Goal: Task Accomplishment & Management: Complete application form

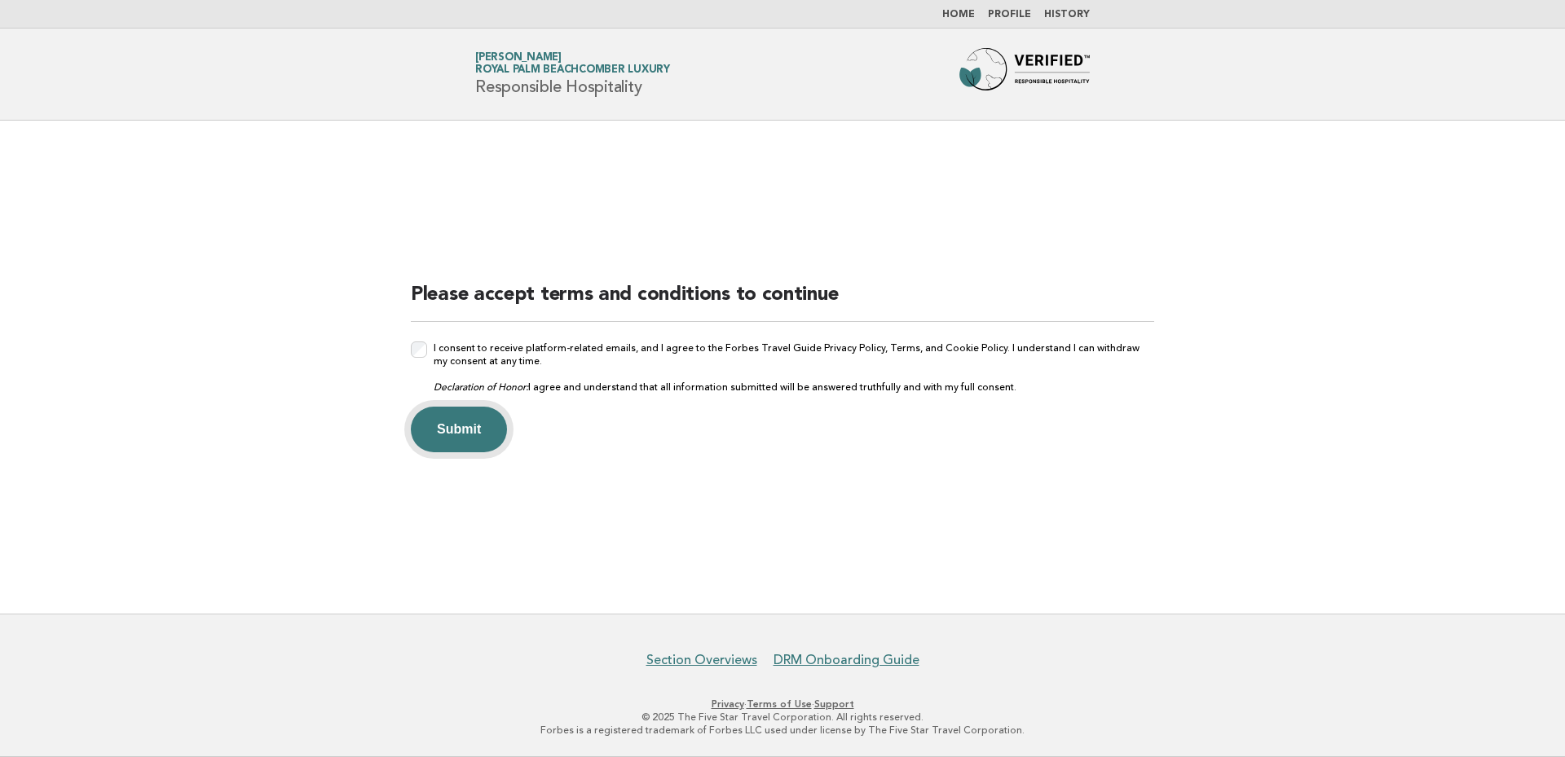
click at [459, 434] on button "Submit" at bounding box center [459, 430] width 96 height 46
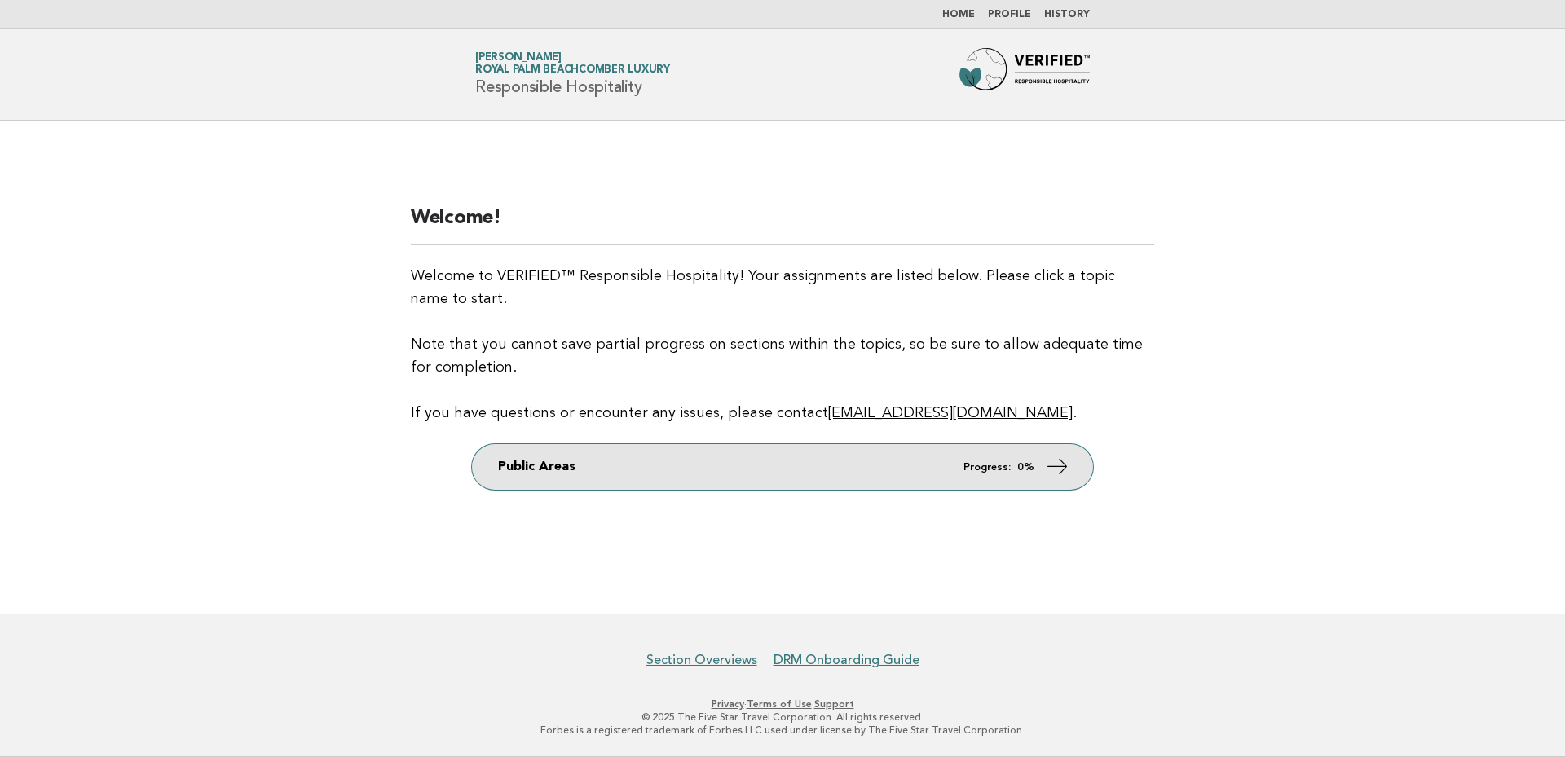
click at [872, 466] on link "Public Areas Progress: 0%" at bounding box center [782, 467] width 621 height 46
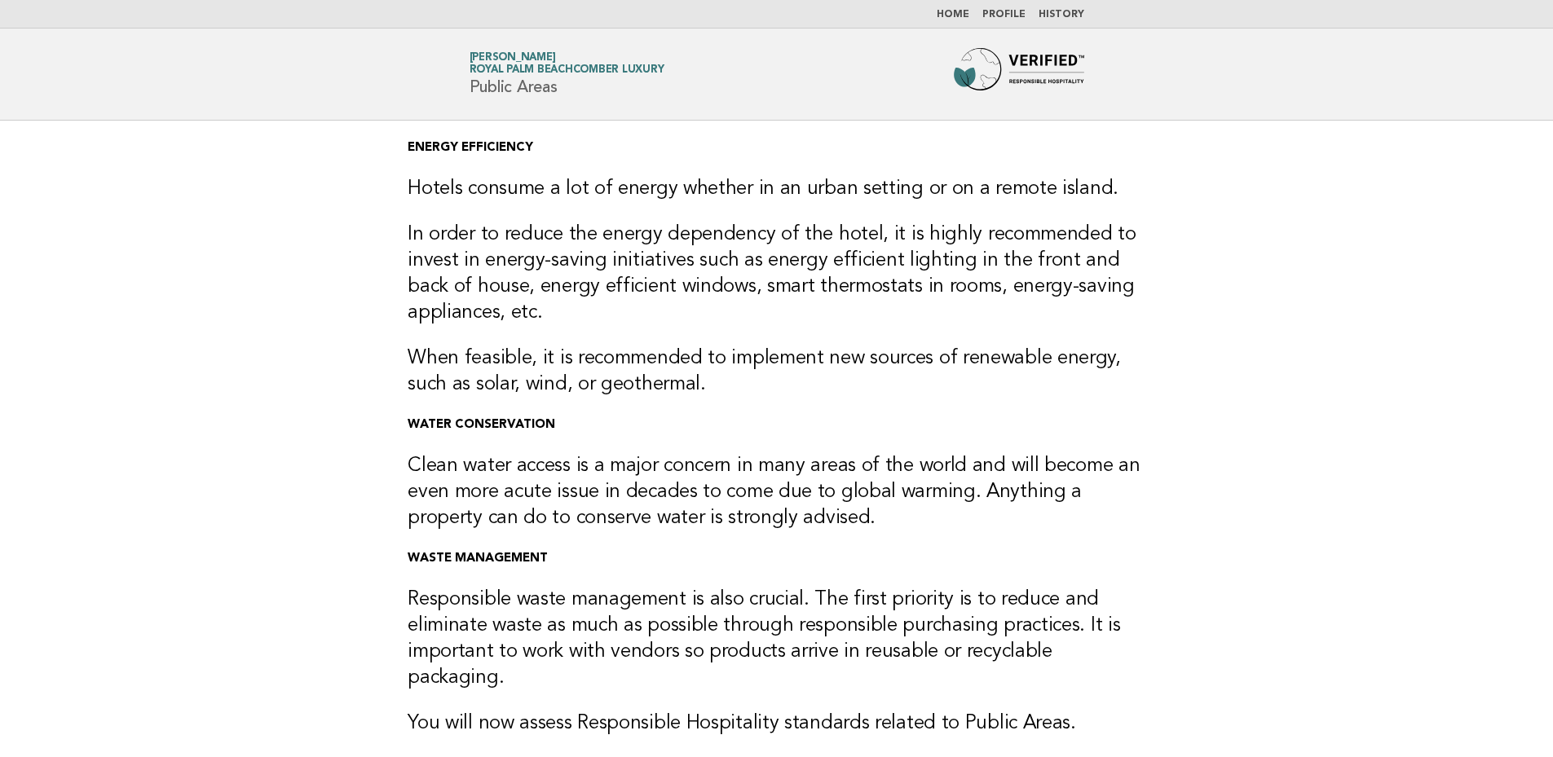
scroll to position [163, 0]
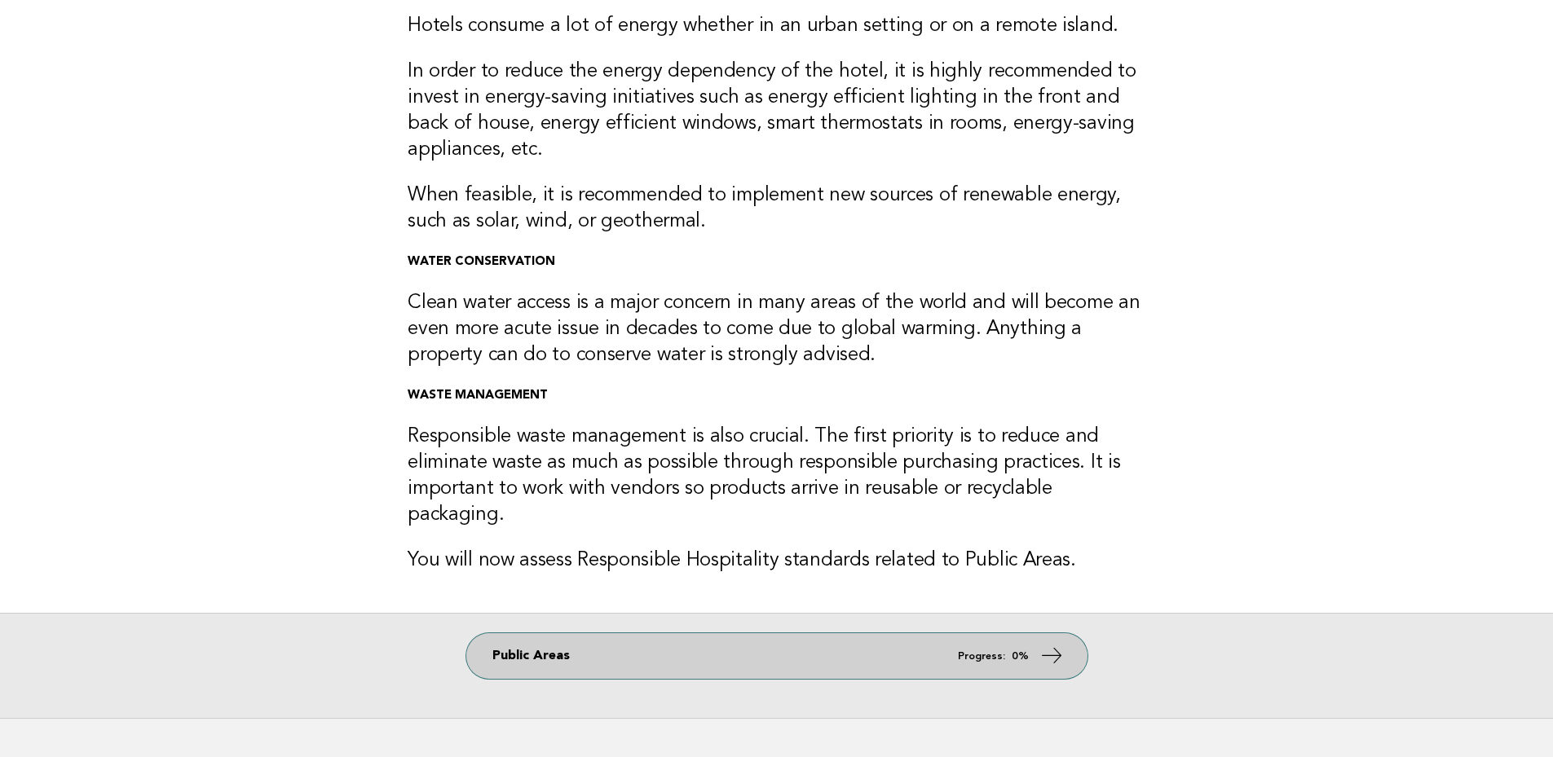
click at [991, 643] on link "Public Areas Progress: 0%" at bounding box center [776, 657] width 621 height 46
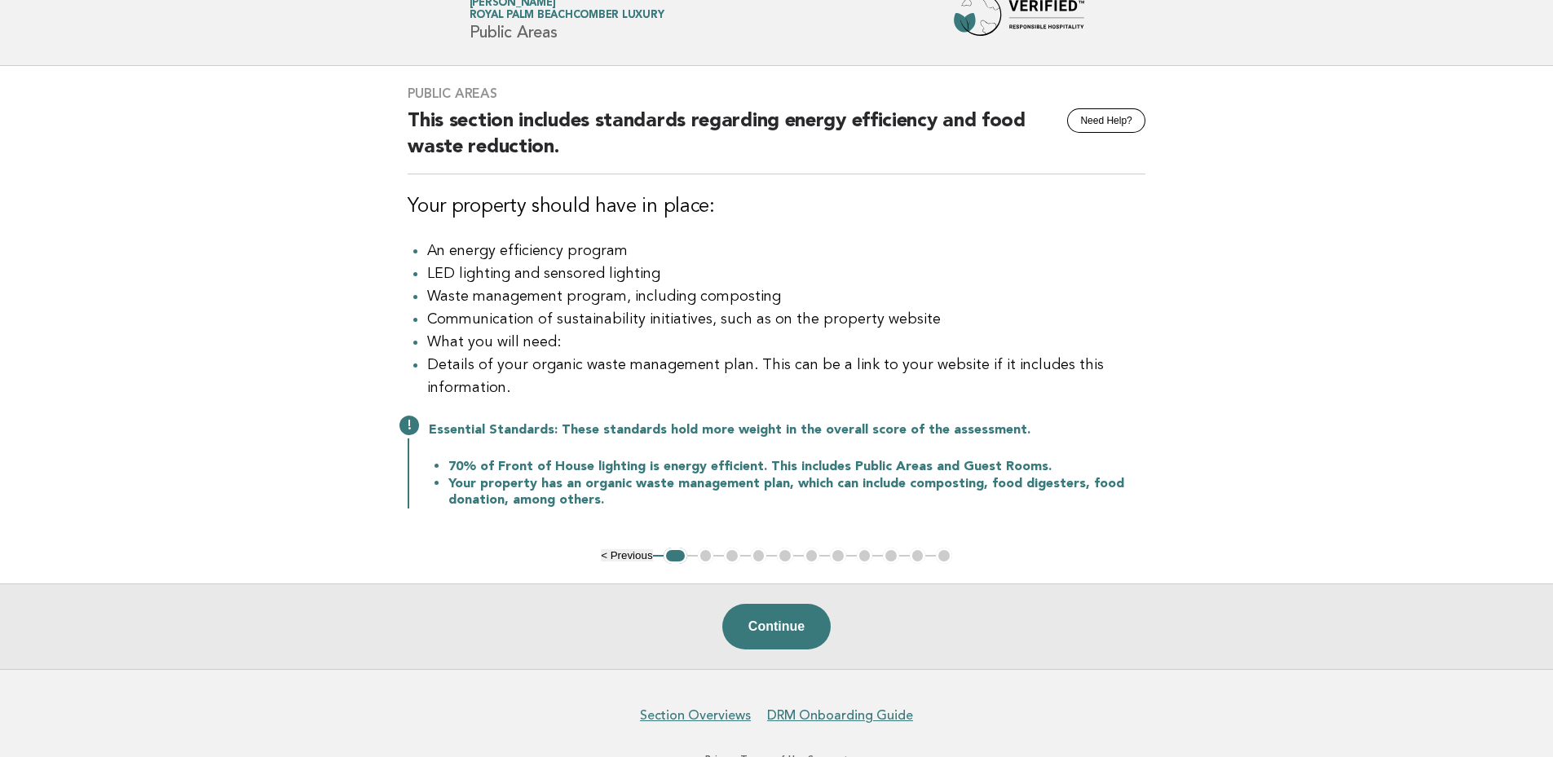
scroll to position [108, 0]
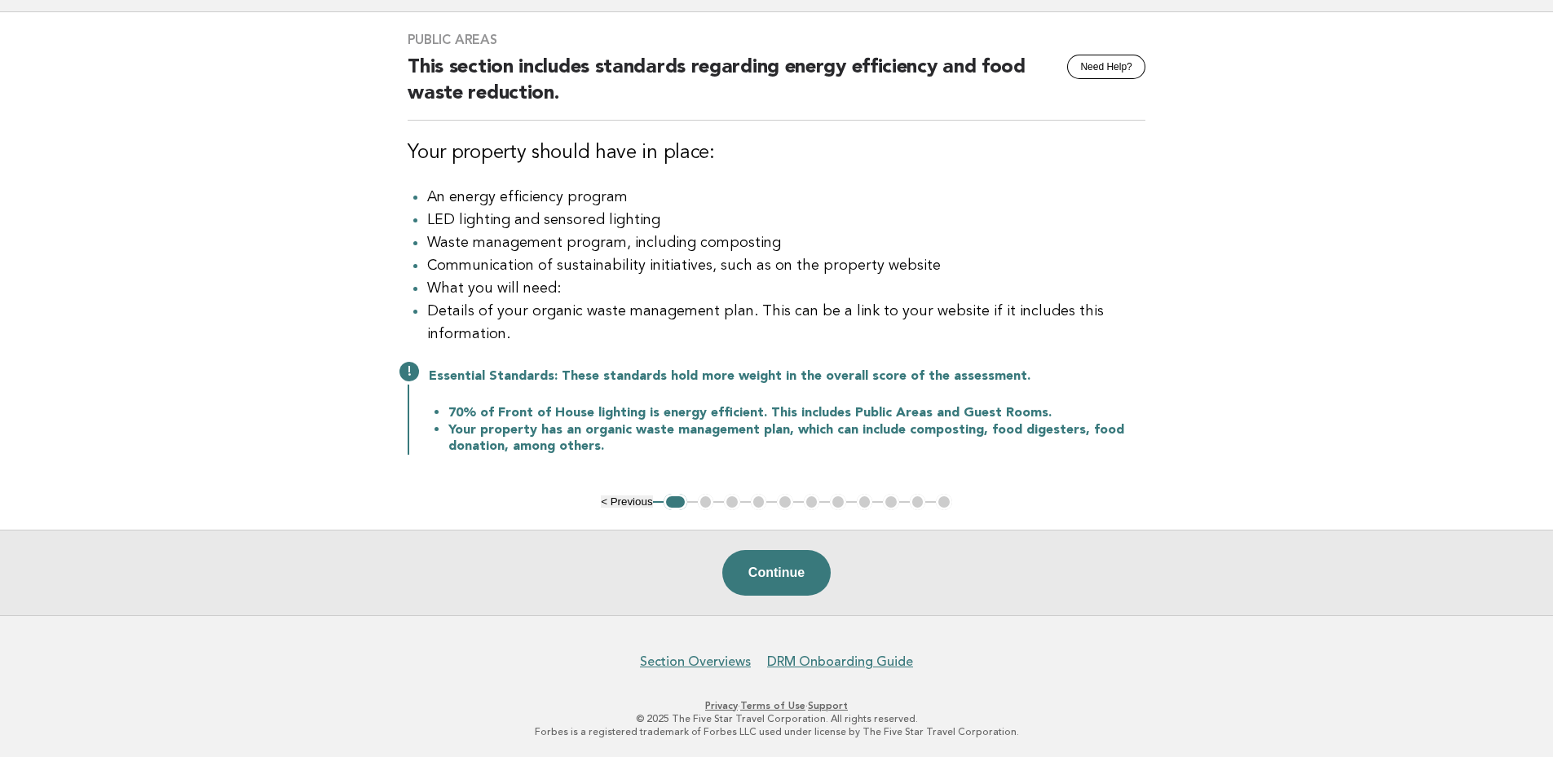
click at [413, 379] on div "Essential Standards: These standards hold more weight in the overall score of t…" at bounding box center [777, 410] width 738 height 90
click at [798, 572] on button "Continue" at bounding box center [776, 572] width 108 height 46
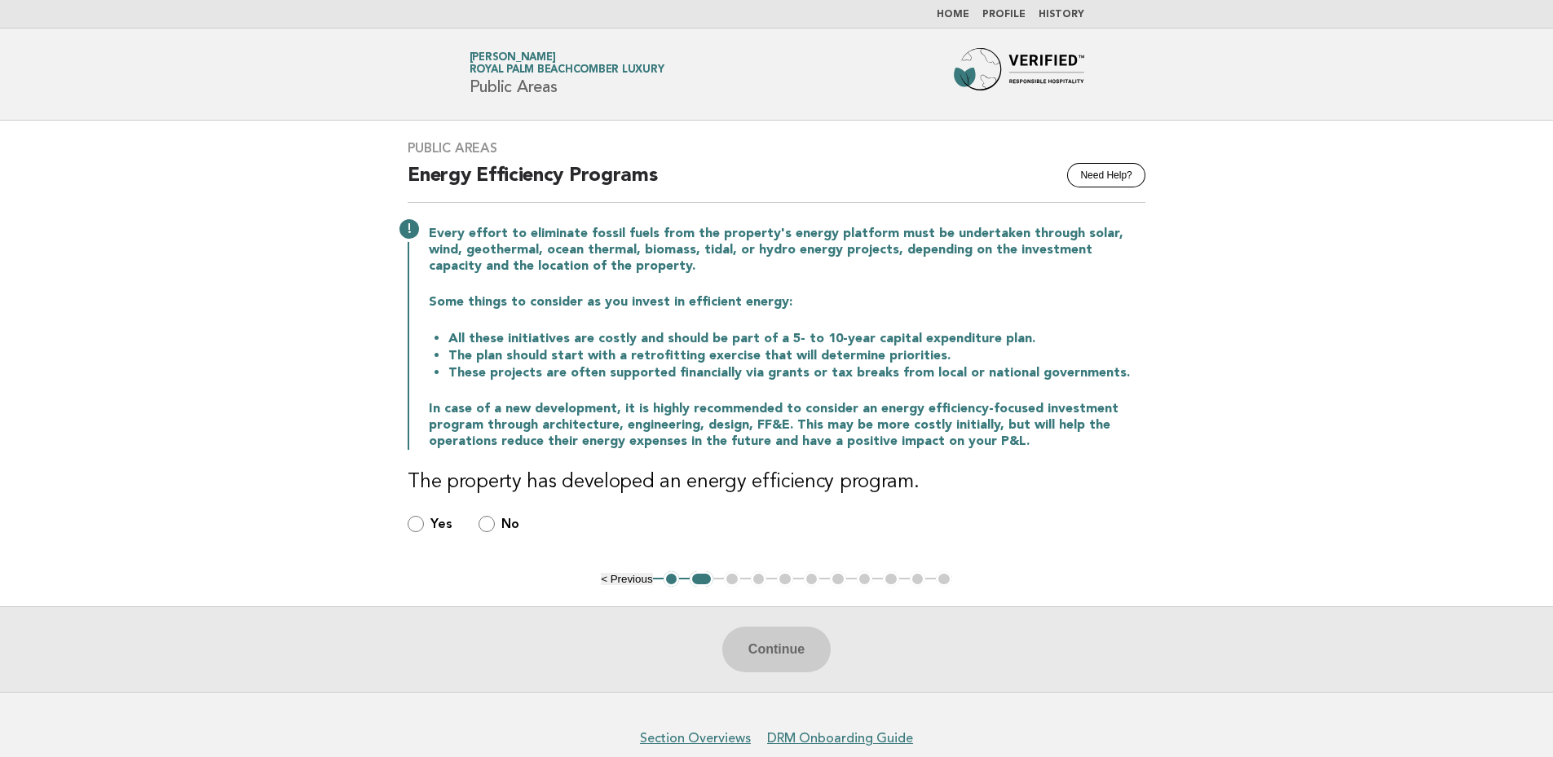
click at [673, 577] on button "1" at bounding box center [672, 580] width 16 height 16
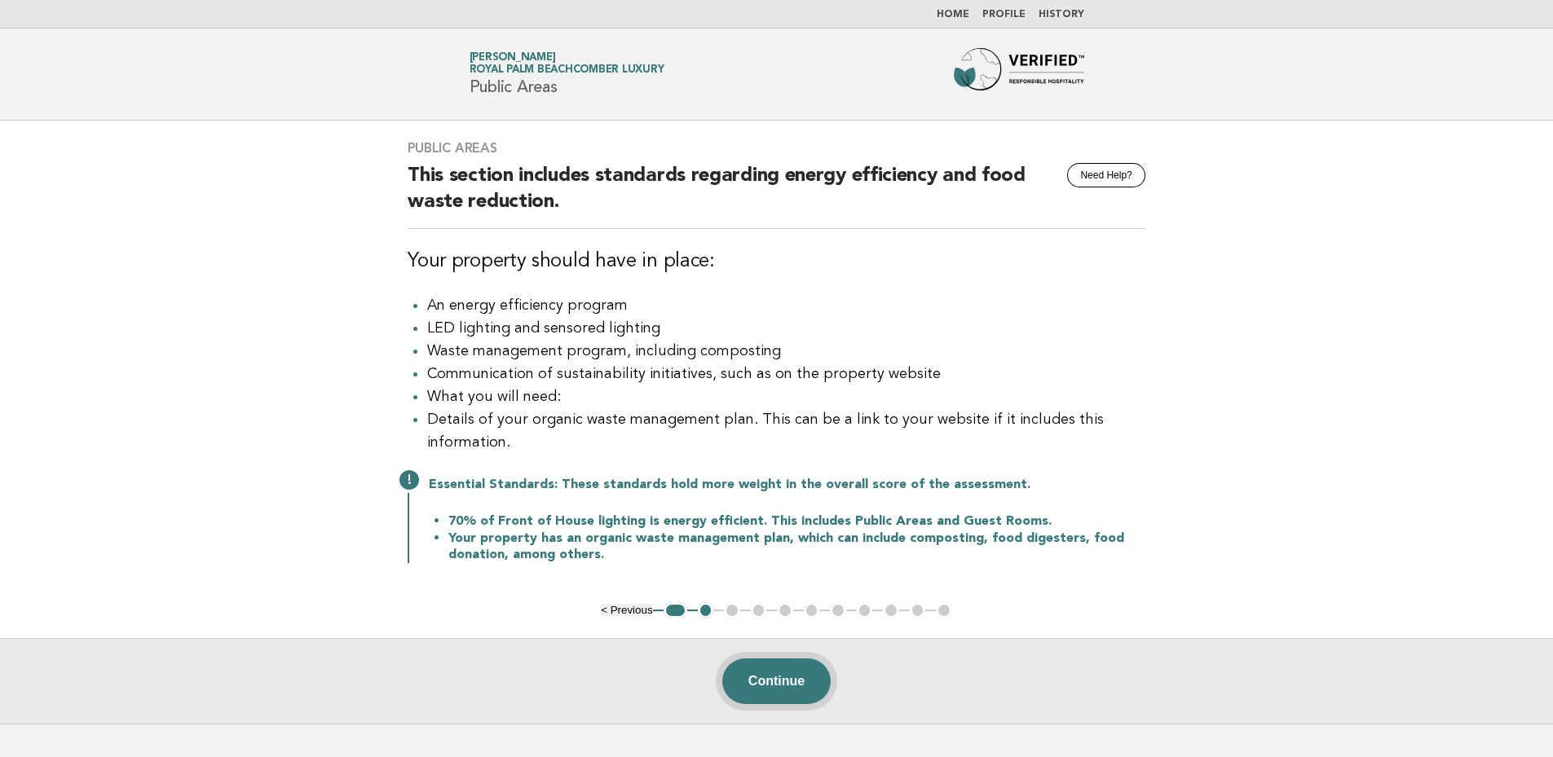
click at [787, 684] on button "Continue" at bounding box center [776, 682] width 108 height 46
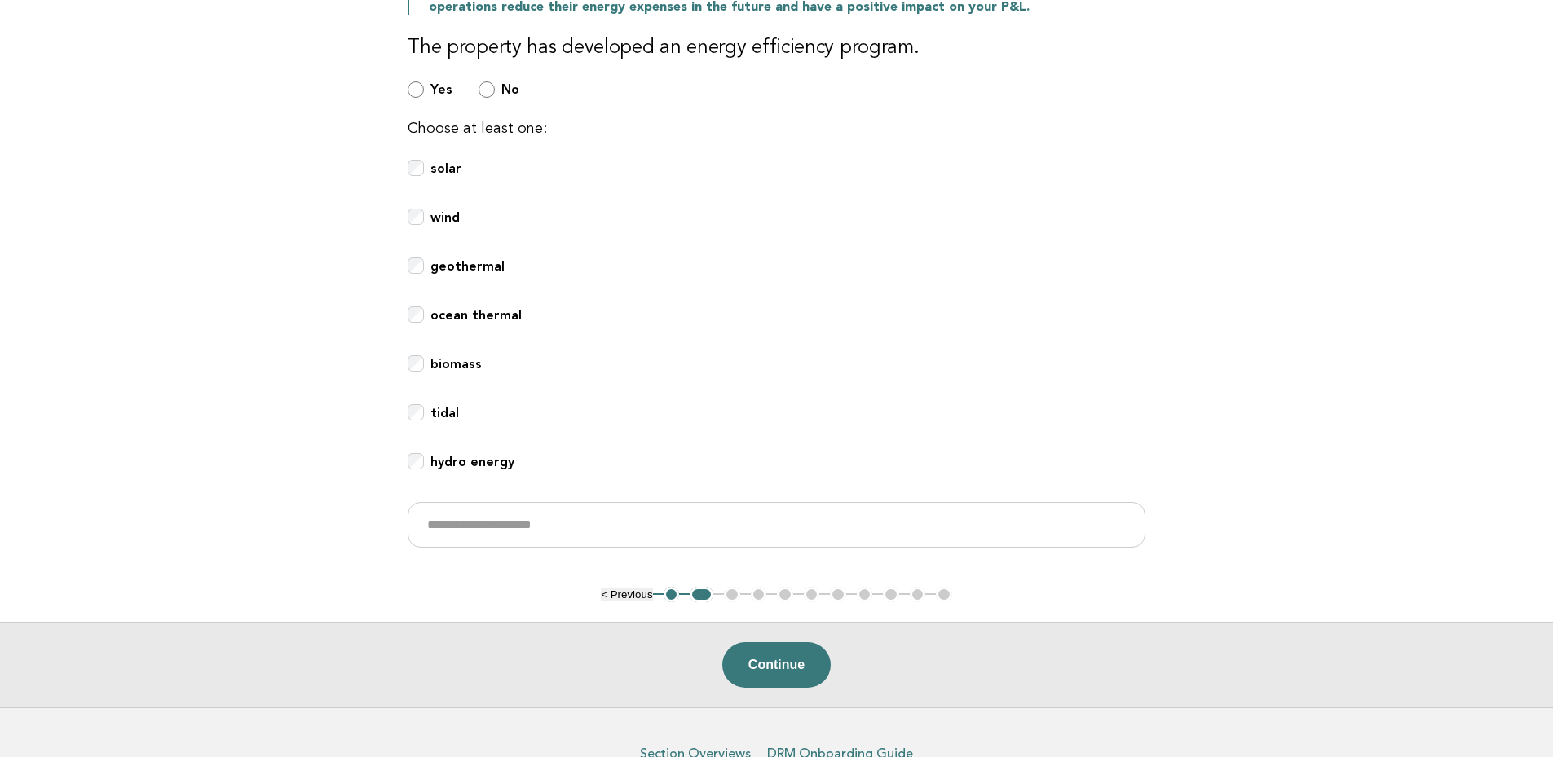
scroll to position [381, 0]
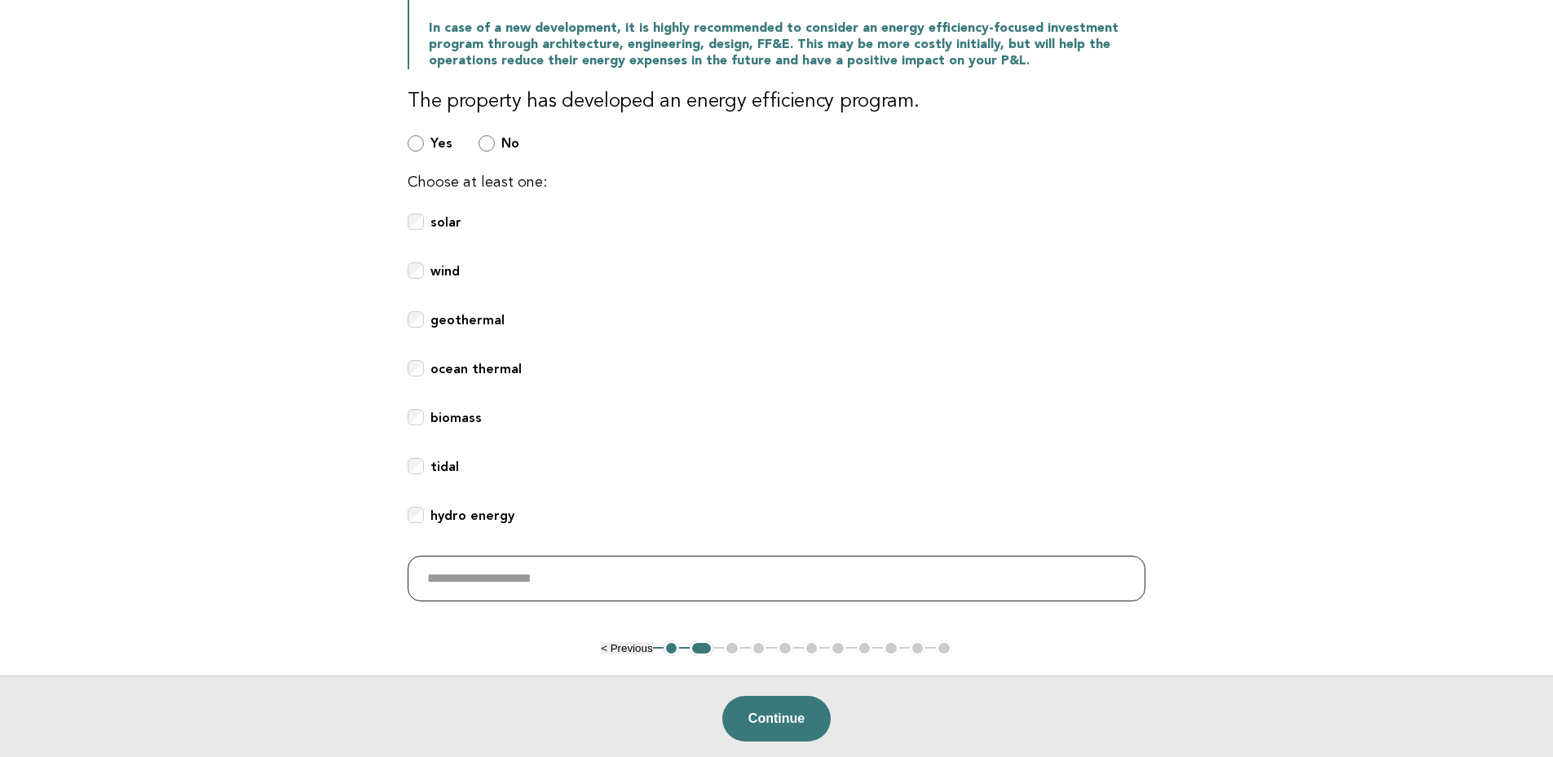
click at [543, 589] on input "text" at bounding box center [777, 579] width 738 height 46
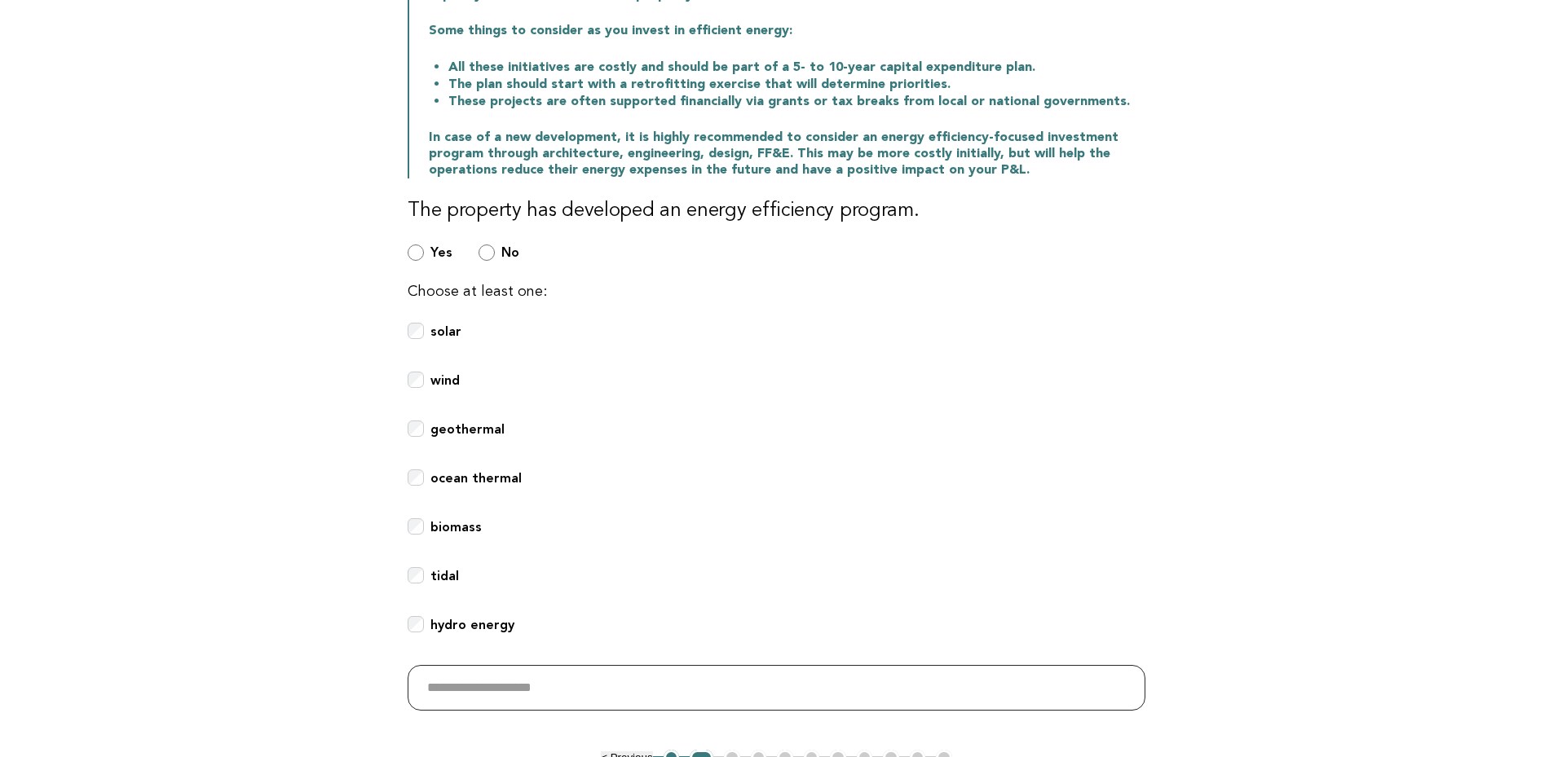
click at [483, 687] on input "text" at bounding box center [777, 688] width 738 height 46
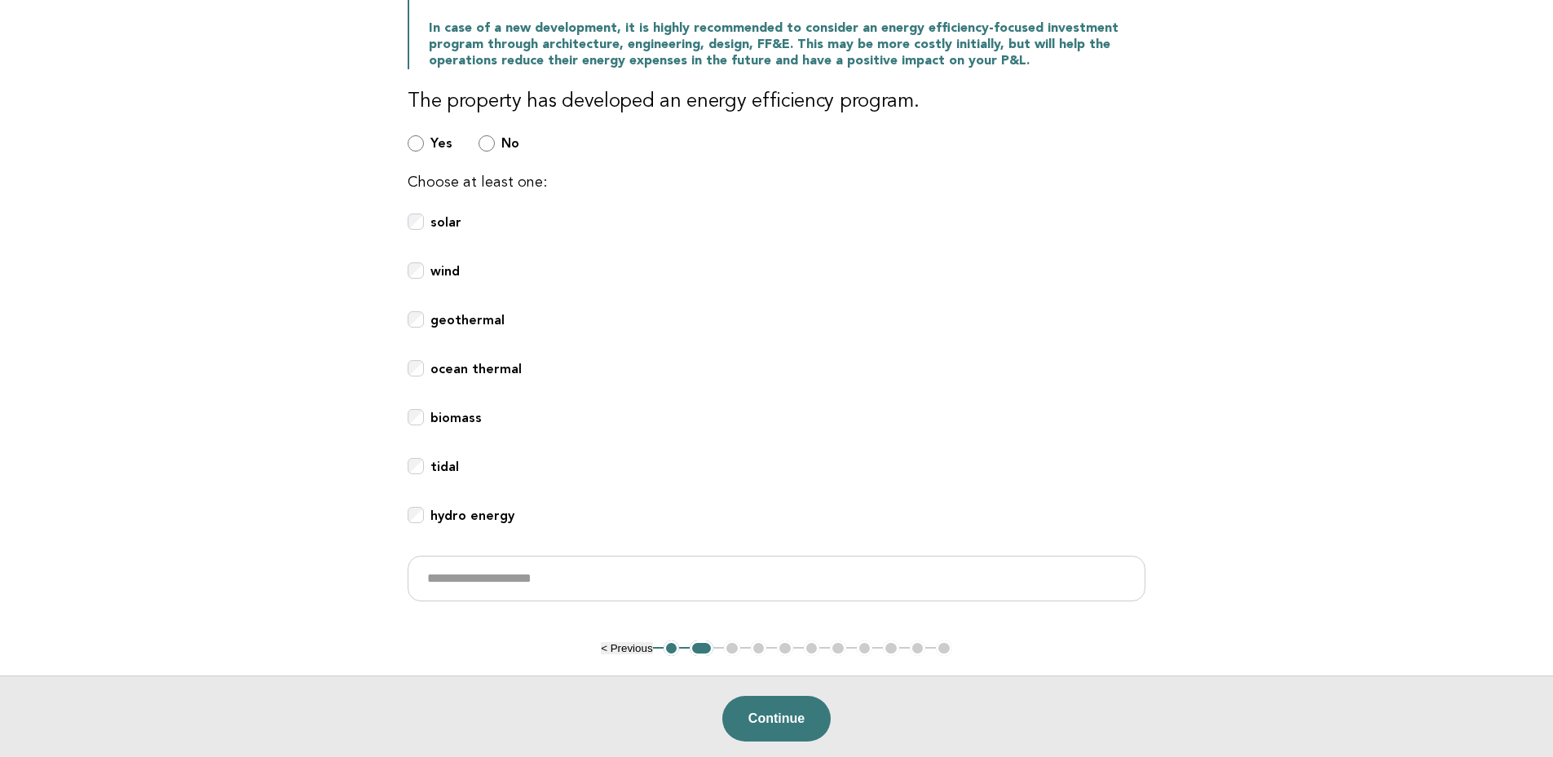
click at [702, 648] on button "2" at bounding box center [702, 649] width 24 height 16
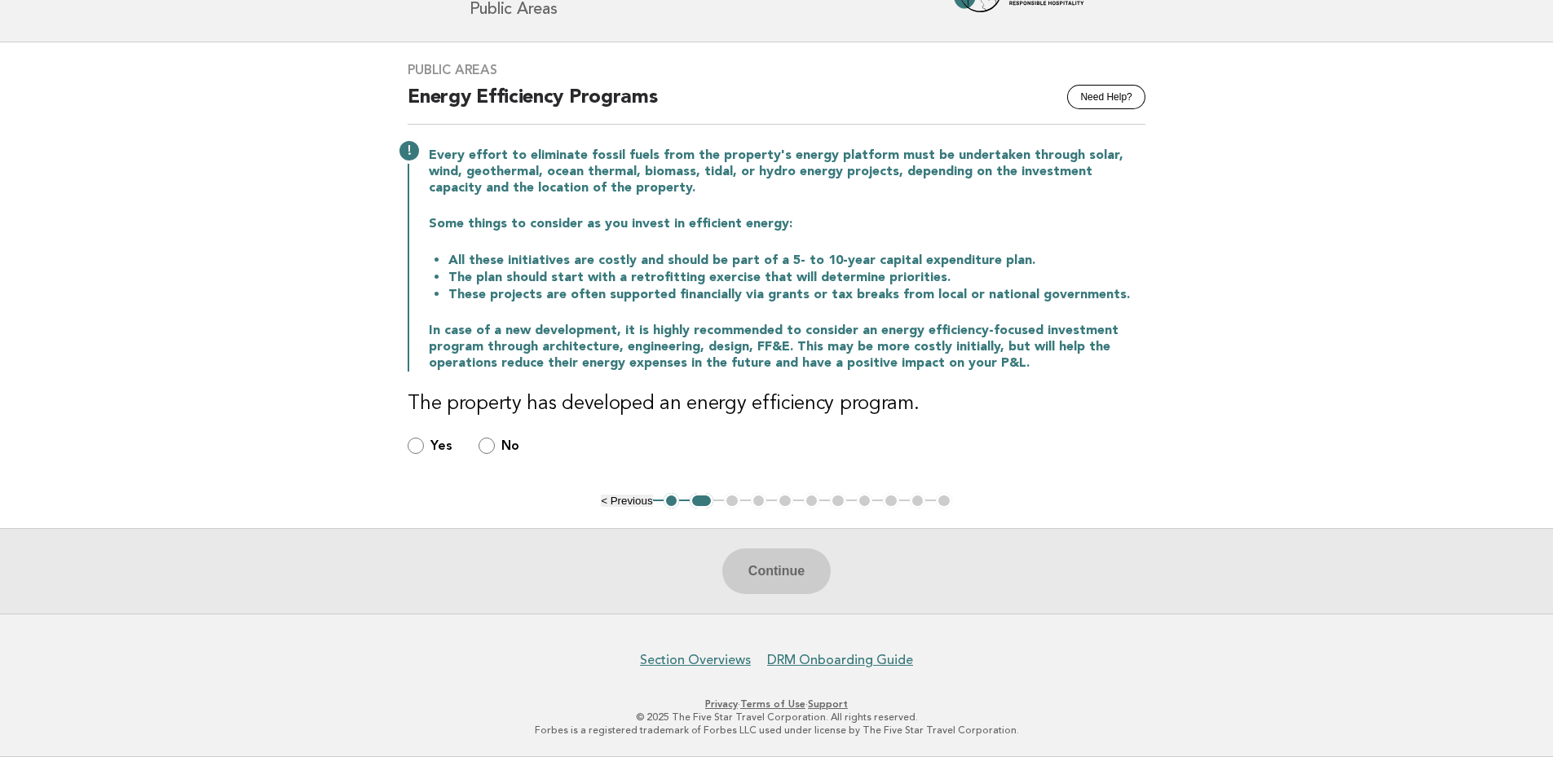
scroll to position [77, 0]
click at [736, 503] on ul "< Previous 1 2 3 4 5 6 7 8 9 10 11" at bounding box center [776, 503] width 351 height 16
click at [605, 501] on button "< Previous" at bounding box center [626, 503] width 51 height 12
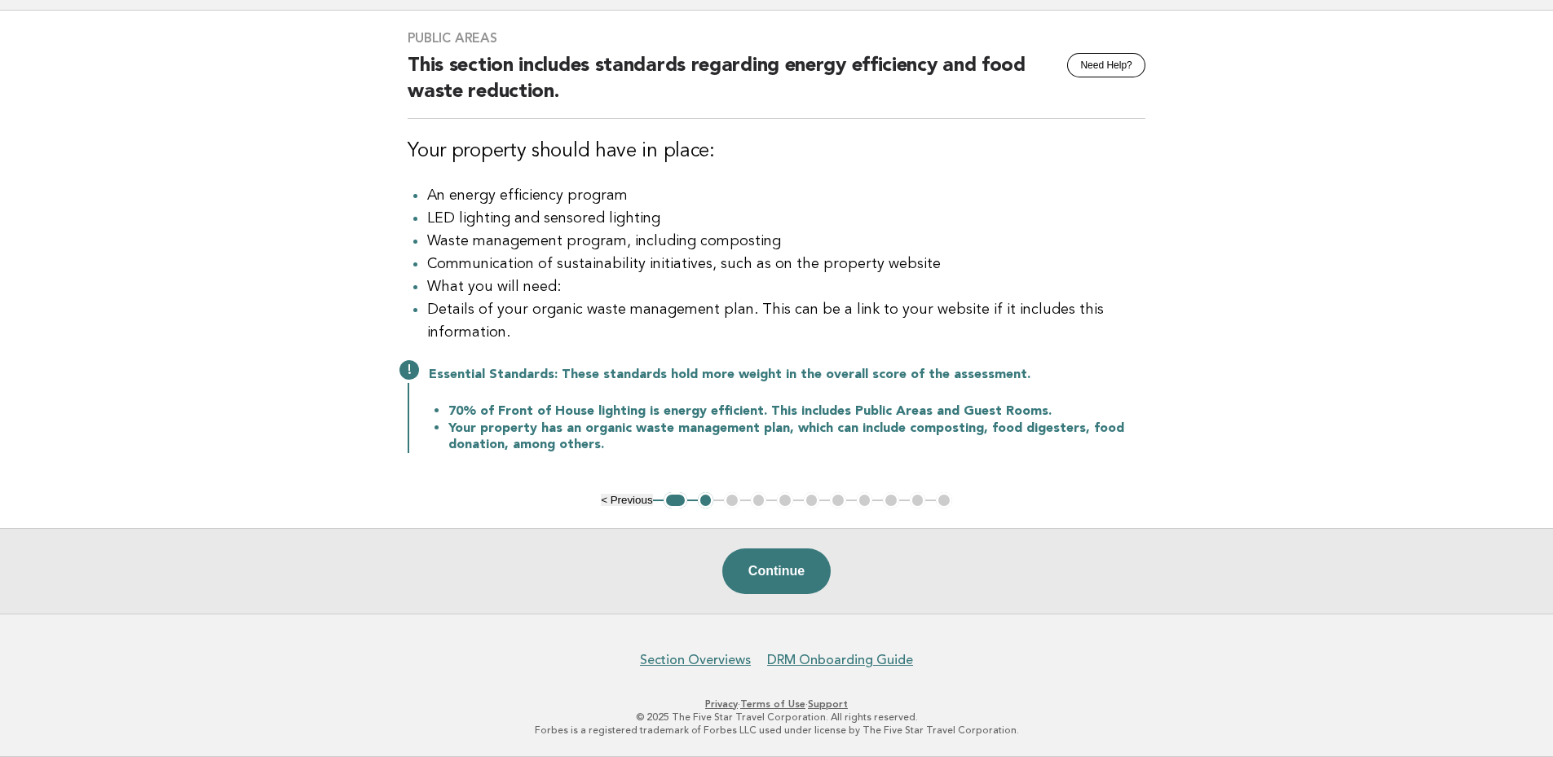
scroll to position [0, 0]
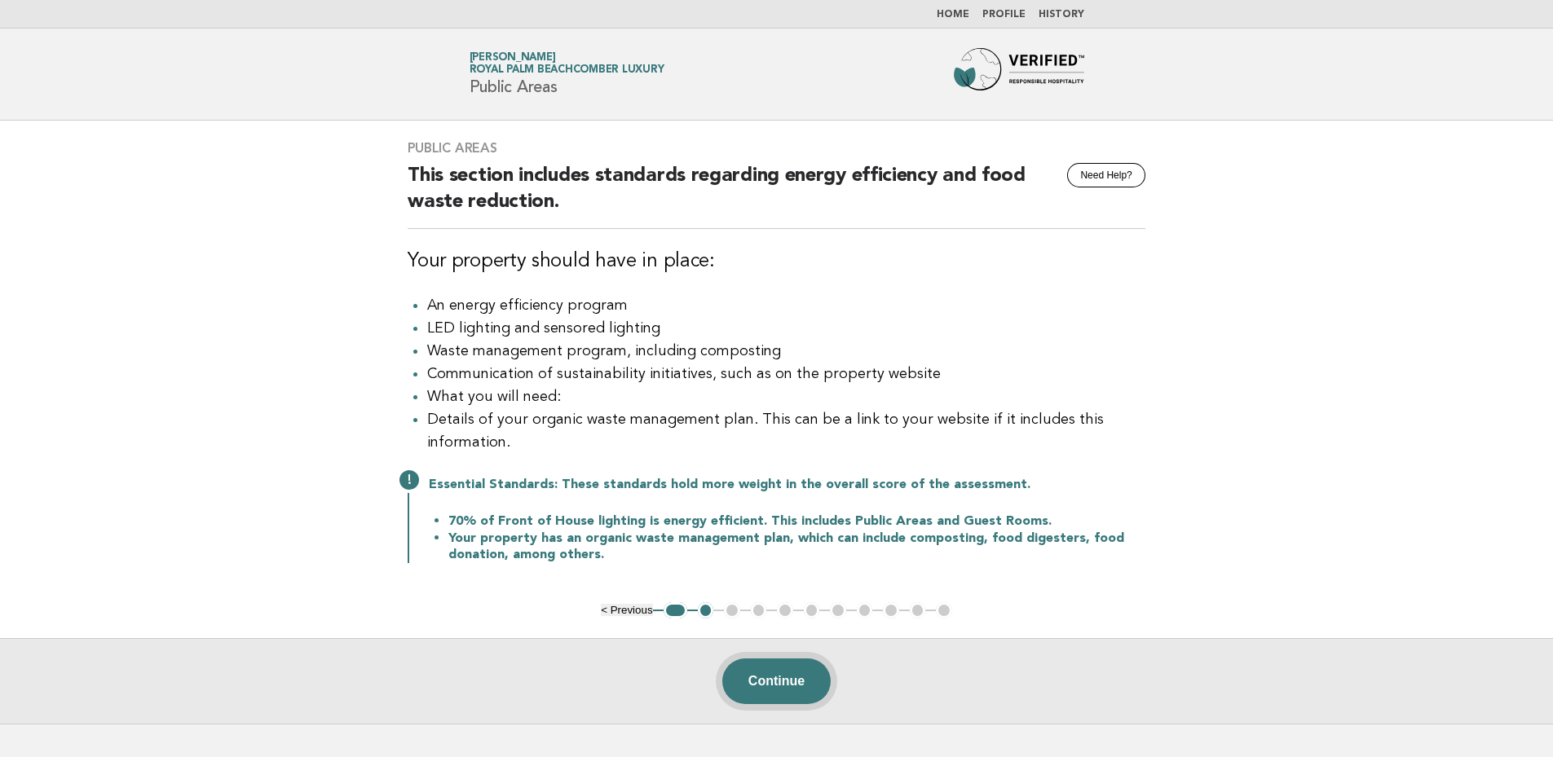
click at [795, 679] on button "Continue" at bounding box center [776, 682] width 108 height 46
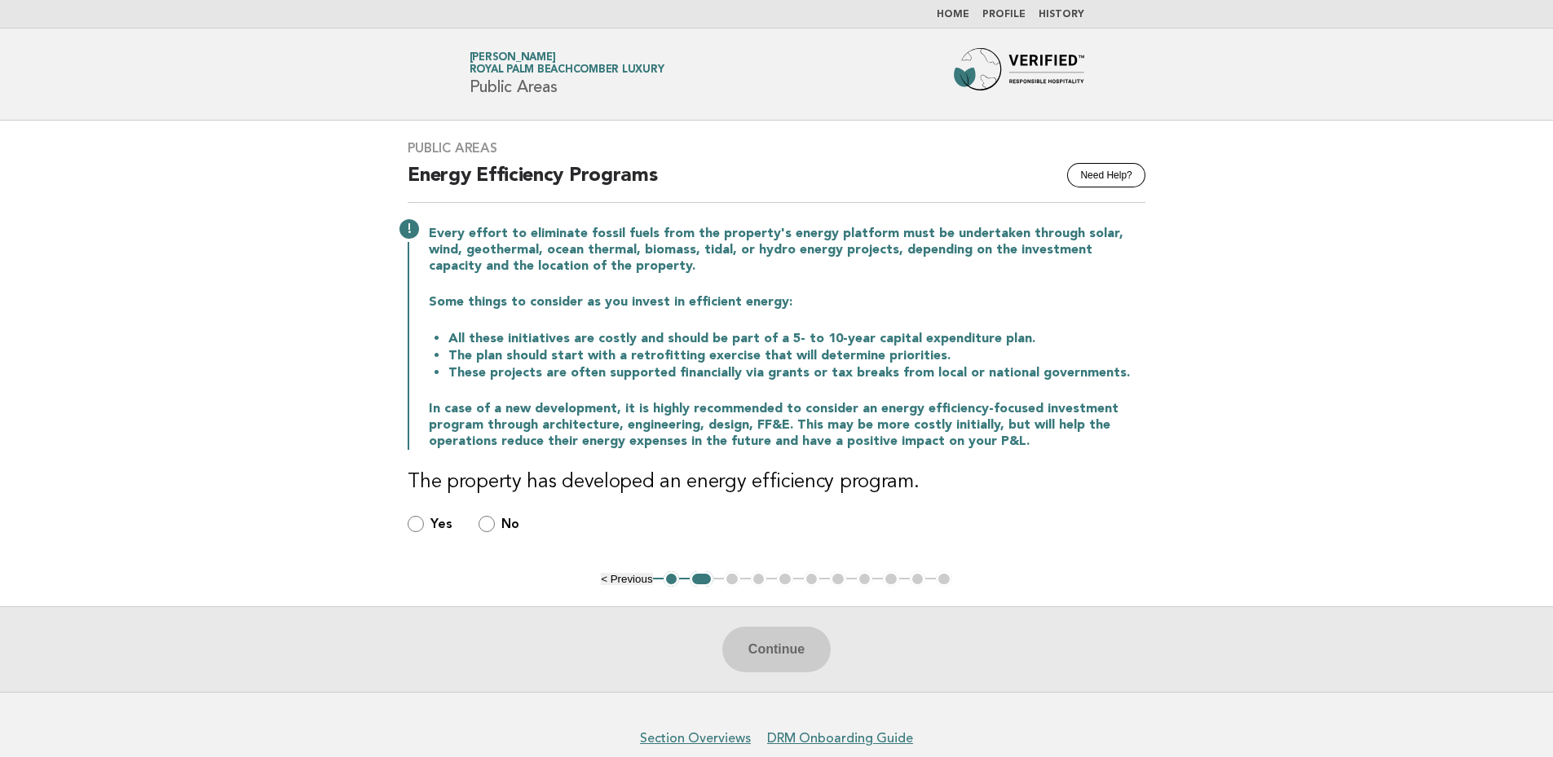
click at [620, 573] on button "< Previous" at bounding box center [626, 579] width 51 height 12
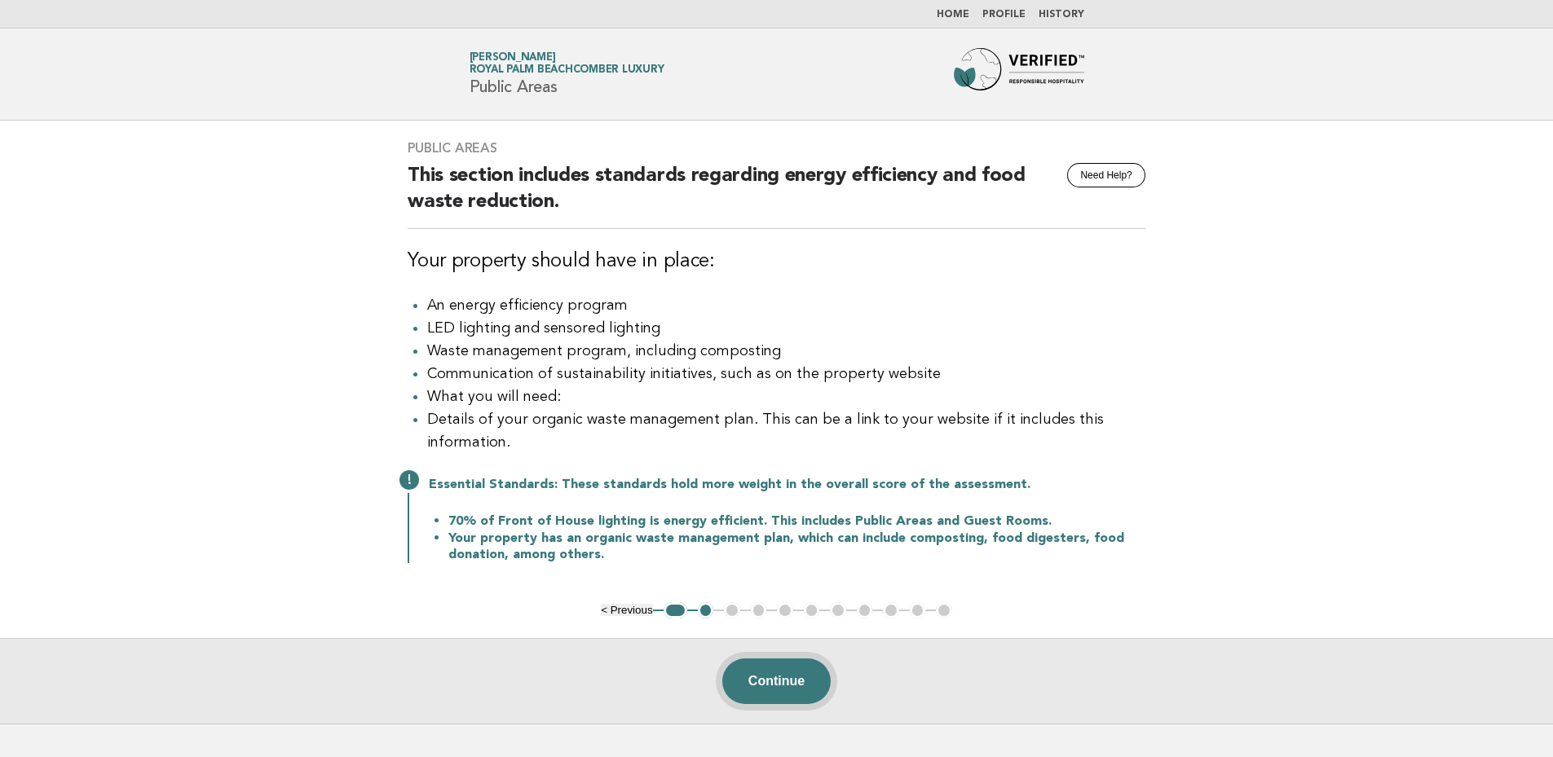
click at [764, 677] on button "Continue" at bounding box center [776, 682] width 108 height 46
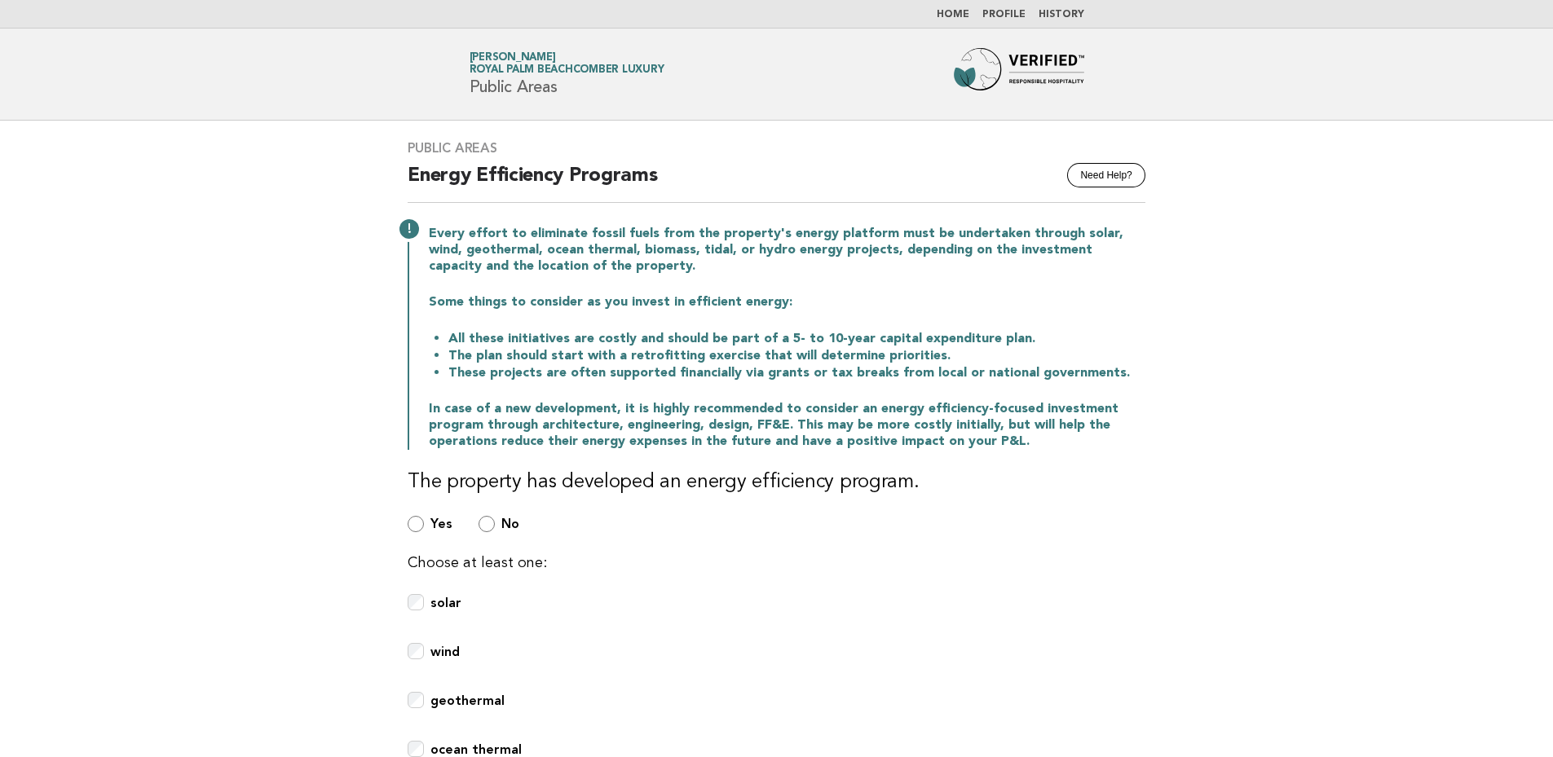
click at [426, 607] on div "solar" at bounding box center [777, 612] width 738 height 36
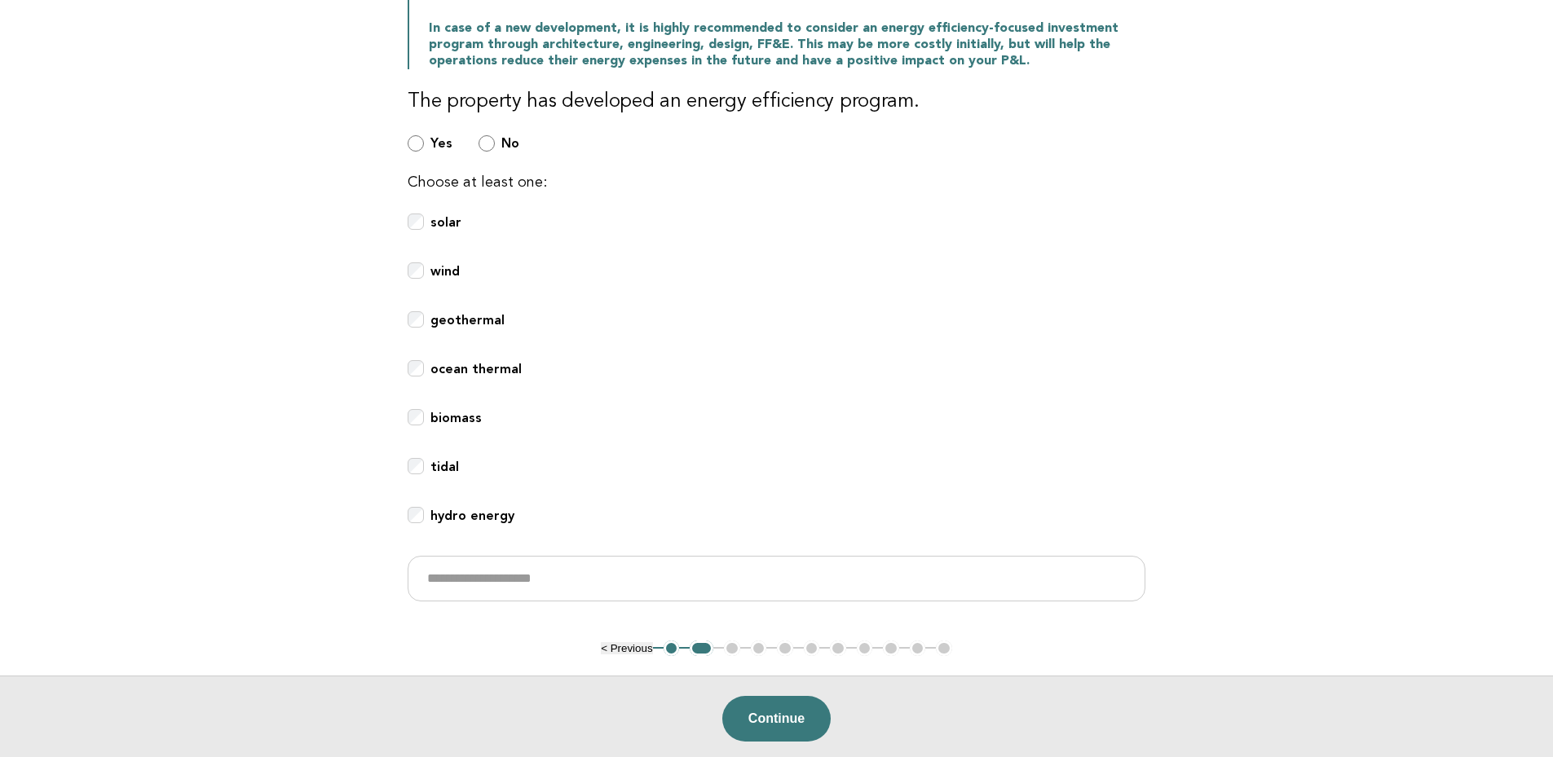
scroll to position [527, 0]
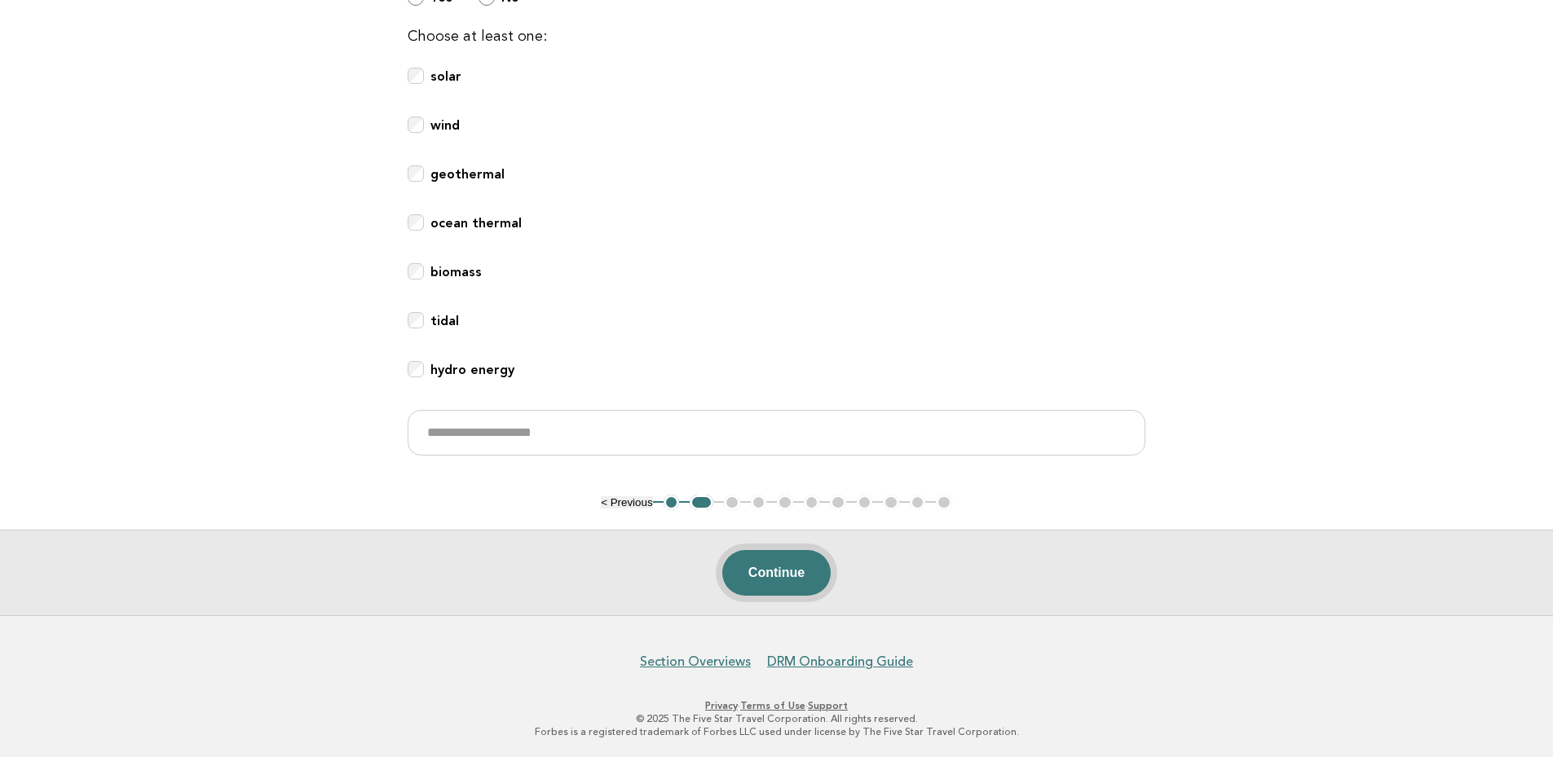
click at [792, 556] on button "Continue" at bounding box center [776, 573] width 108 height 46
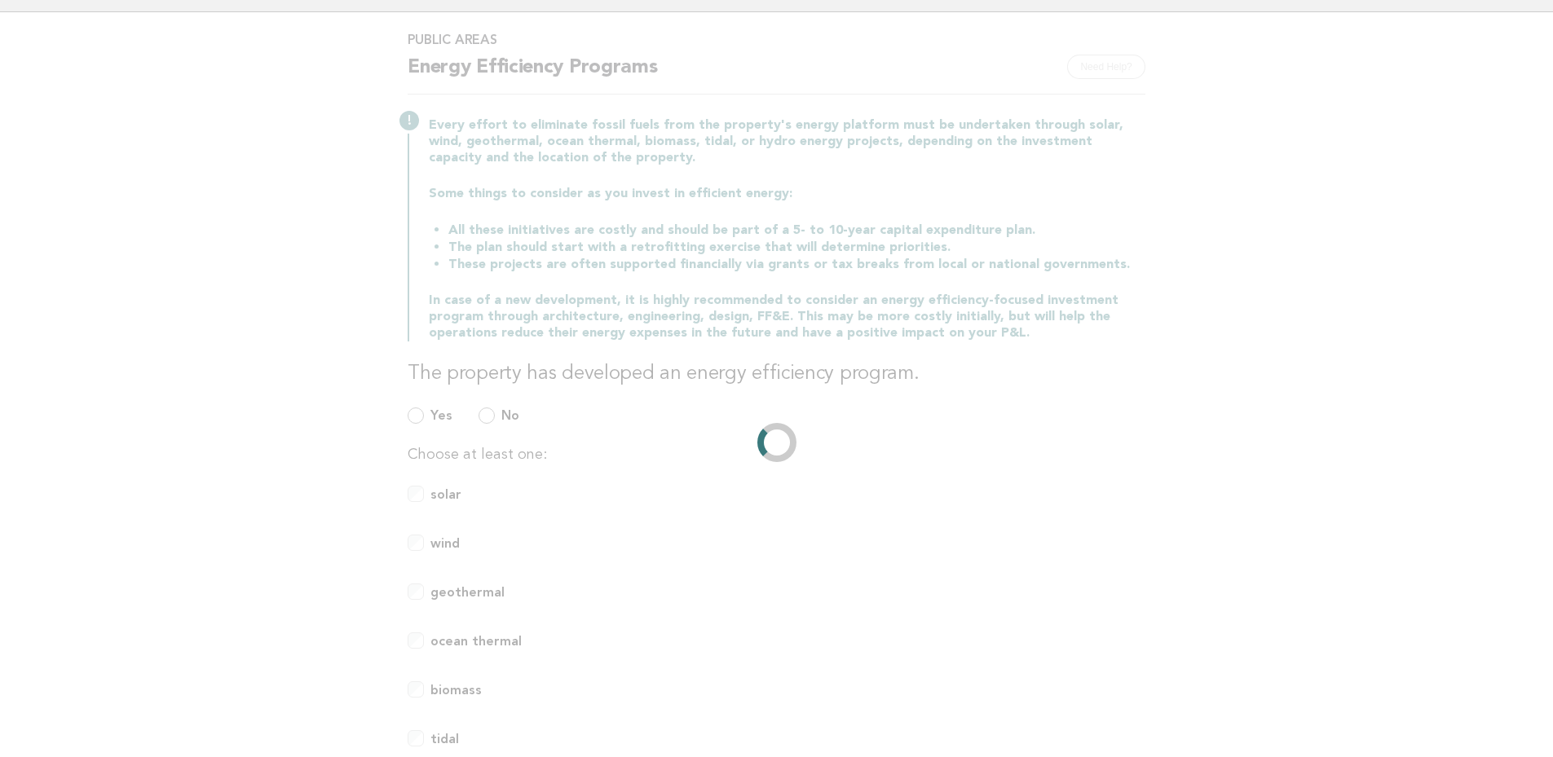
scroll to position [0, 0]
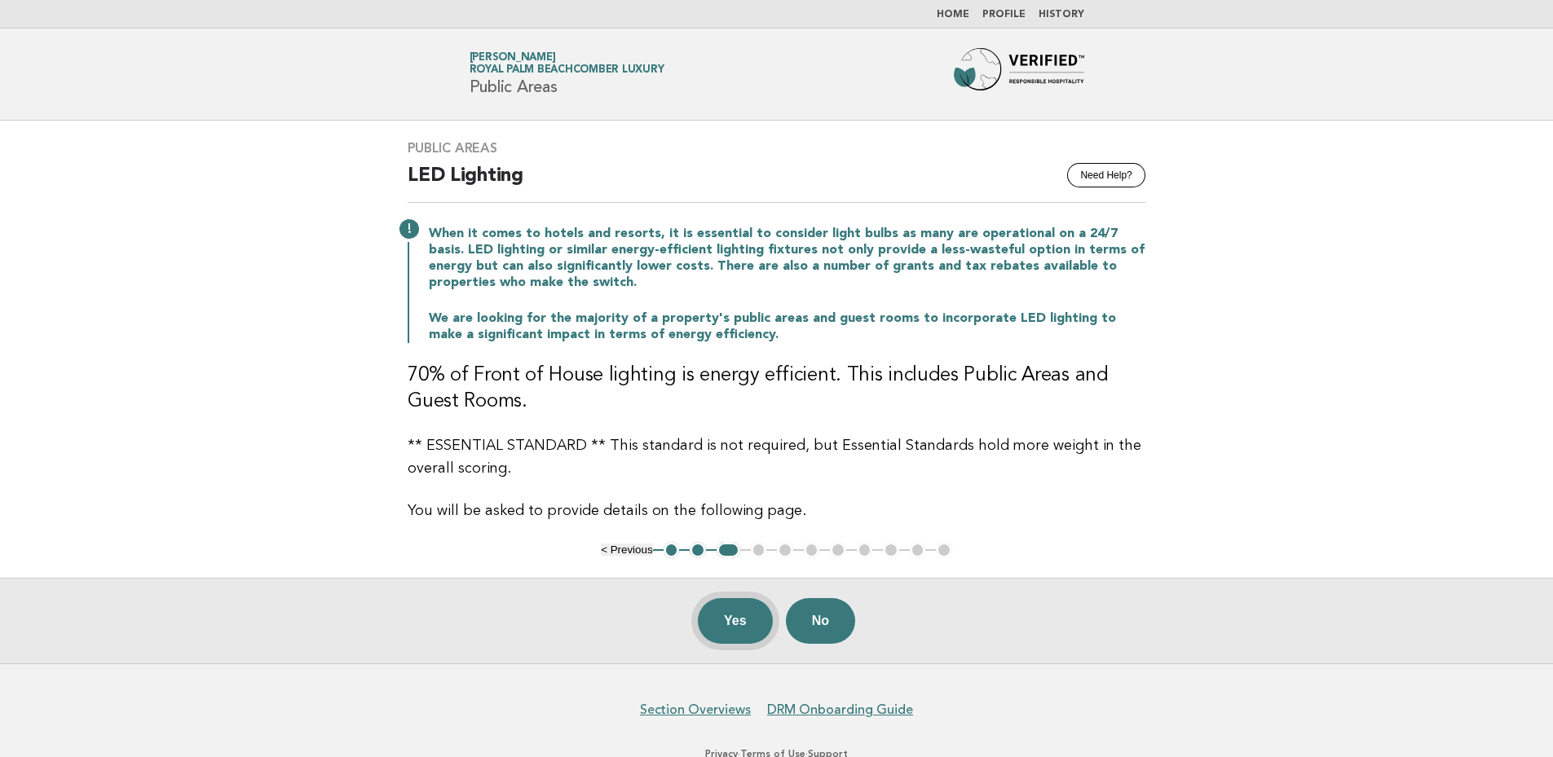
click at [731, 614] on button "Yes" at bounding box center [735, 621] width 75 height 46
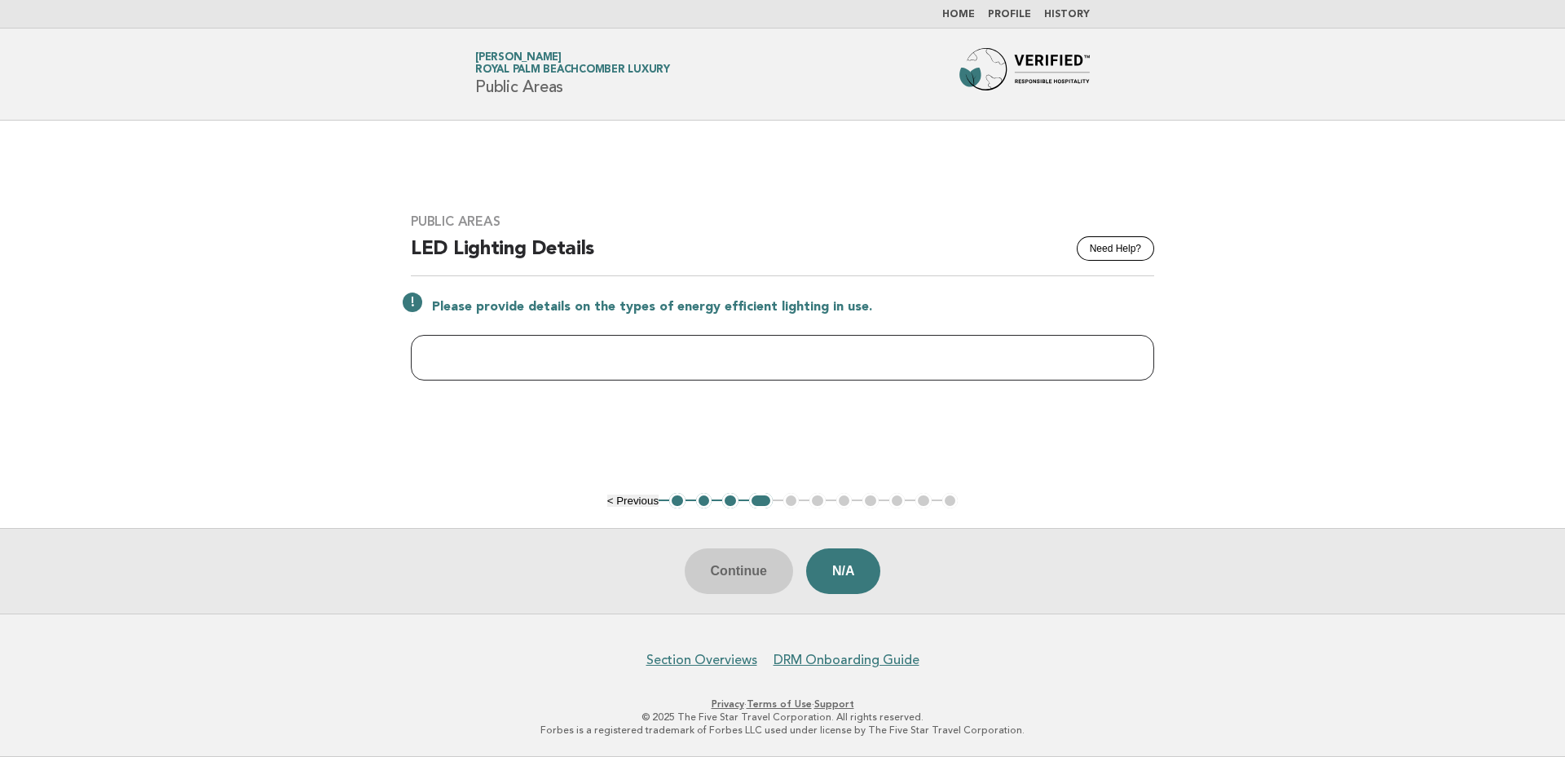
click at [713, 354] on input "text" at bounding box center [783, 358] width 744 height 46
type input "***"
click at [724, 563] on button "Continue" at bounding box center [739, 572] width 108 height 46
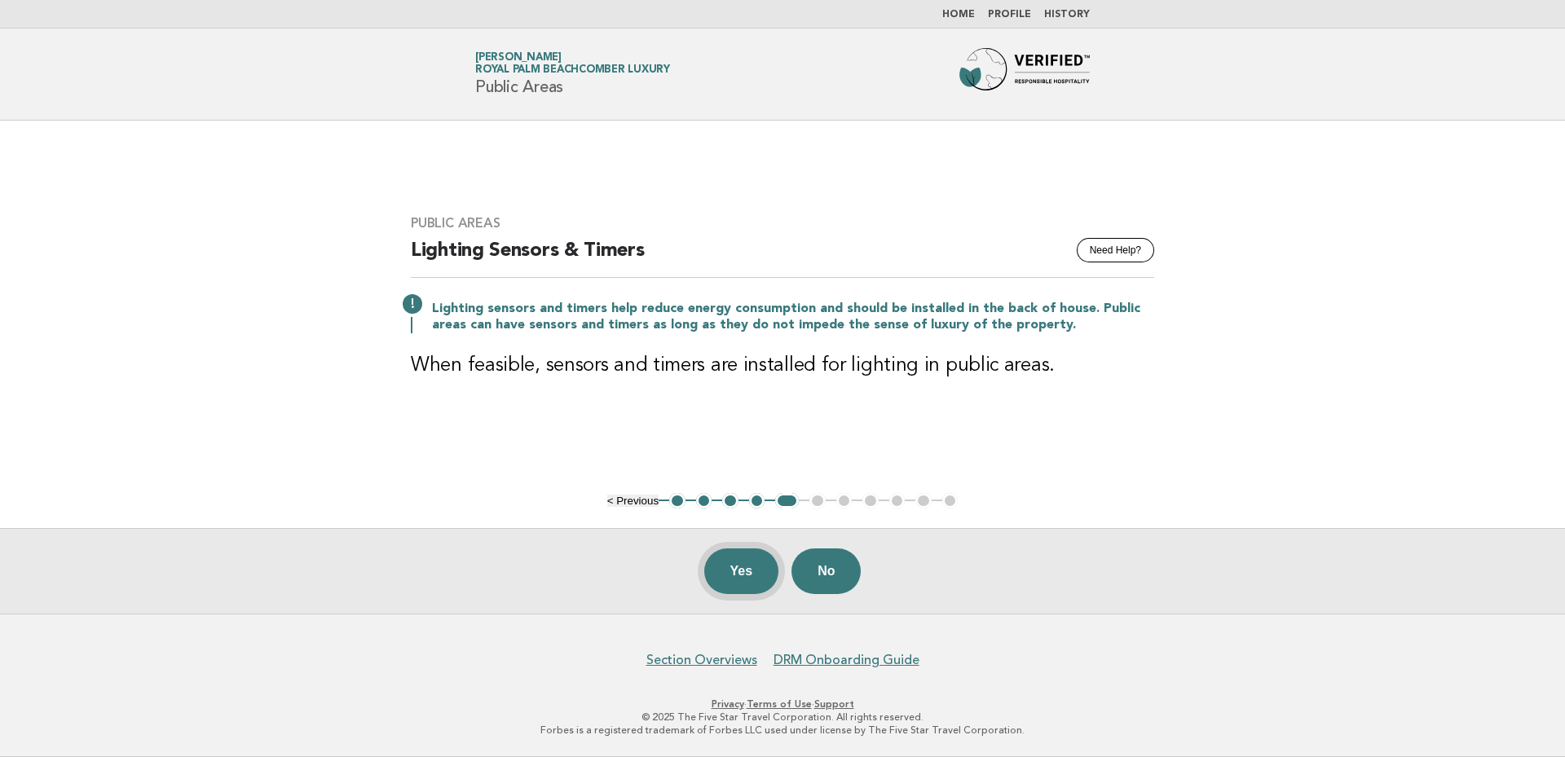
click at [756, 578] on button "Yes" at bounding box center [741, 572] width 75 height 46
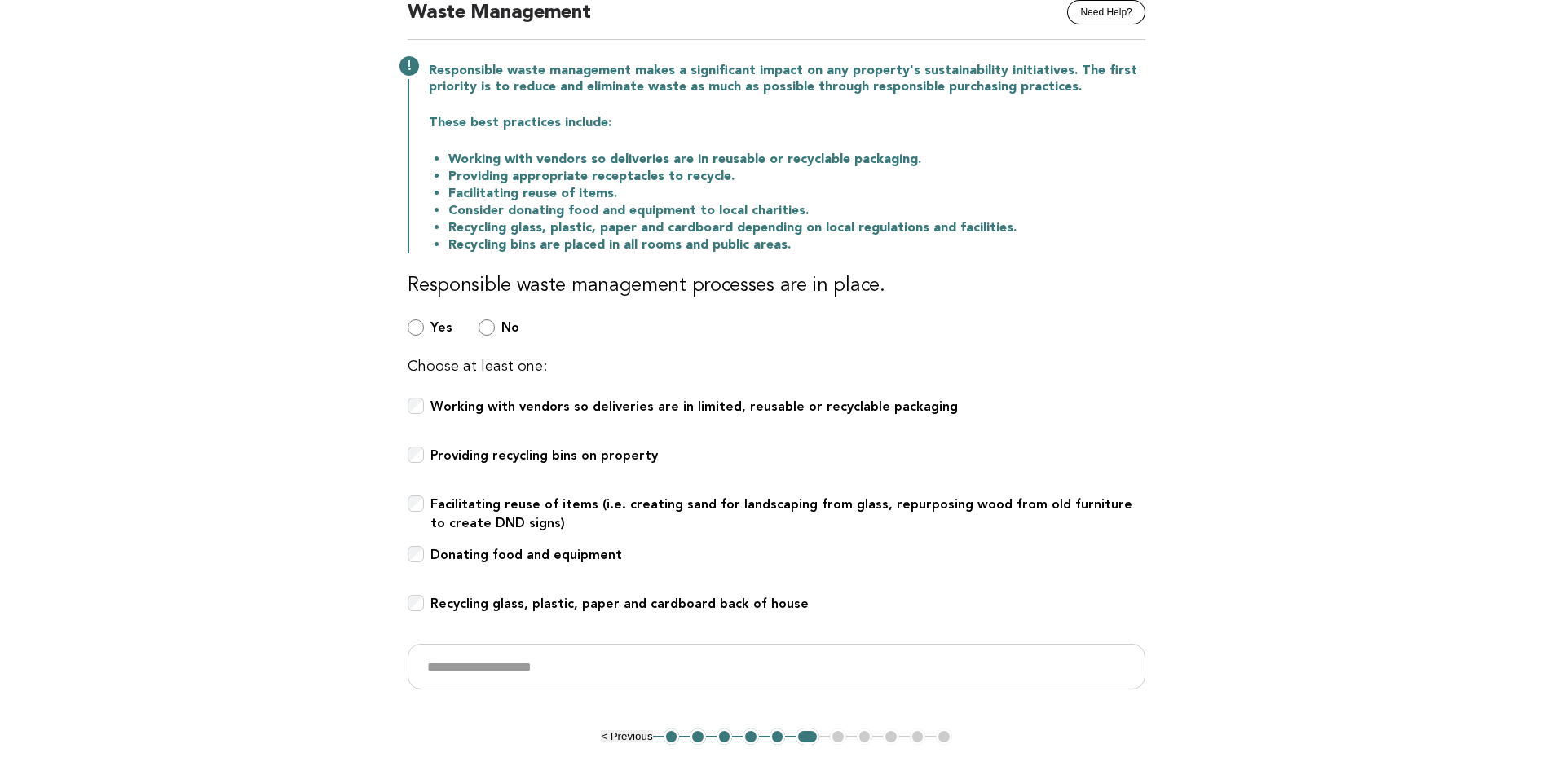
scroll to position [272, 0]
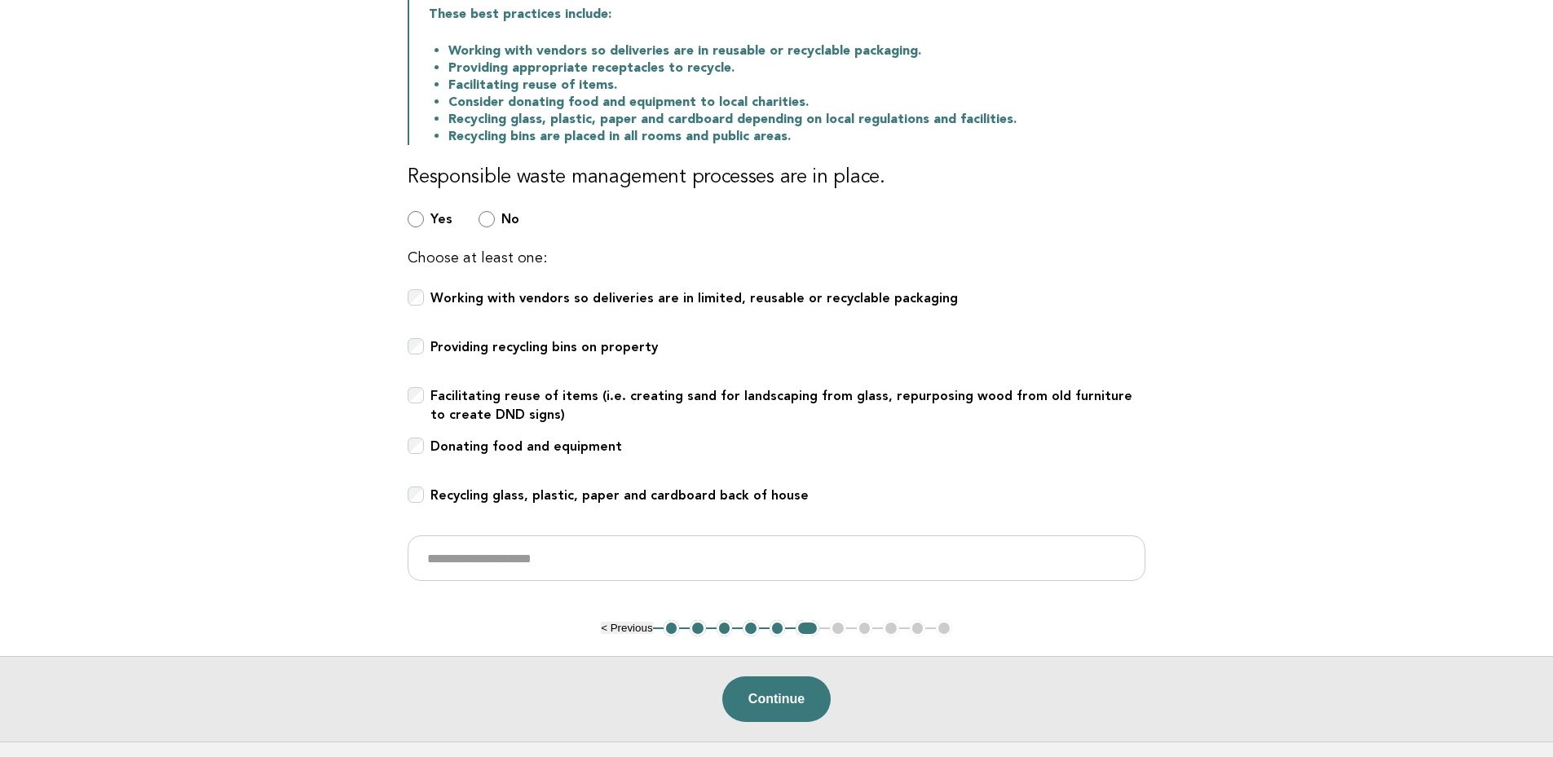
click at [423, 398] on div "Facilitating reuse of items (i.e. creating sand for landscaping from glass, rep…" at bounding box center [777, 406] width 738 height 38
click at [431, 300] on b "Working with vendors so deliveries are in limited, reusable or recyclable packa…" at bounding box center [694, 297] width 528 height 15
click at [770, 691] on button "Continue" at bounding box center [776, 700] width 108 height 46
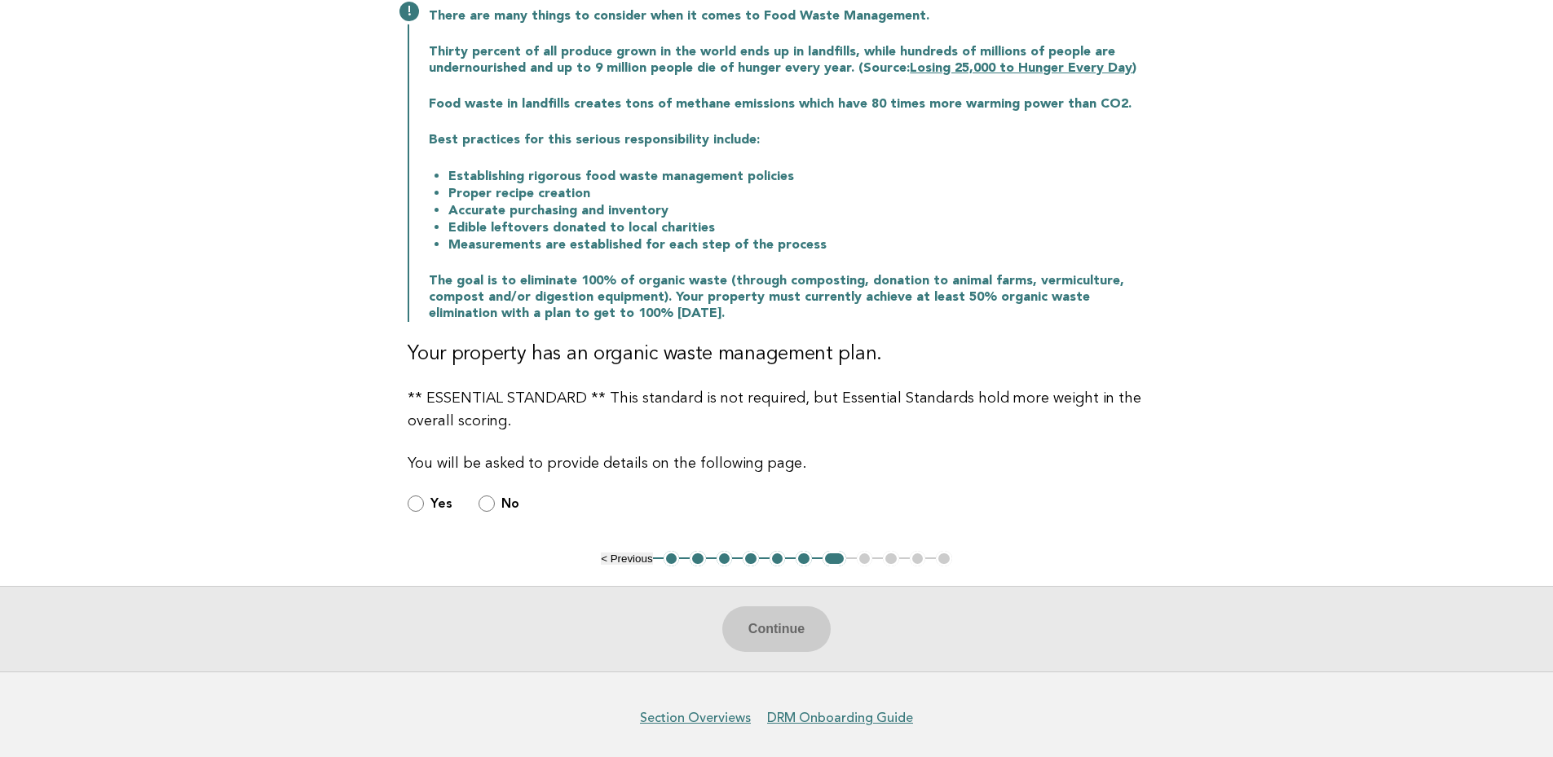
scroll to position [0, 0]
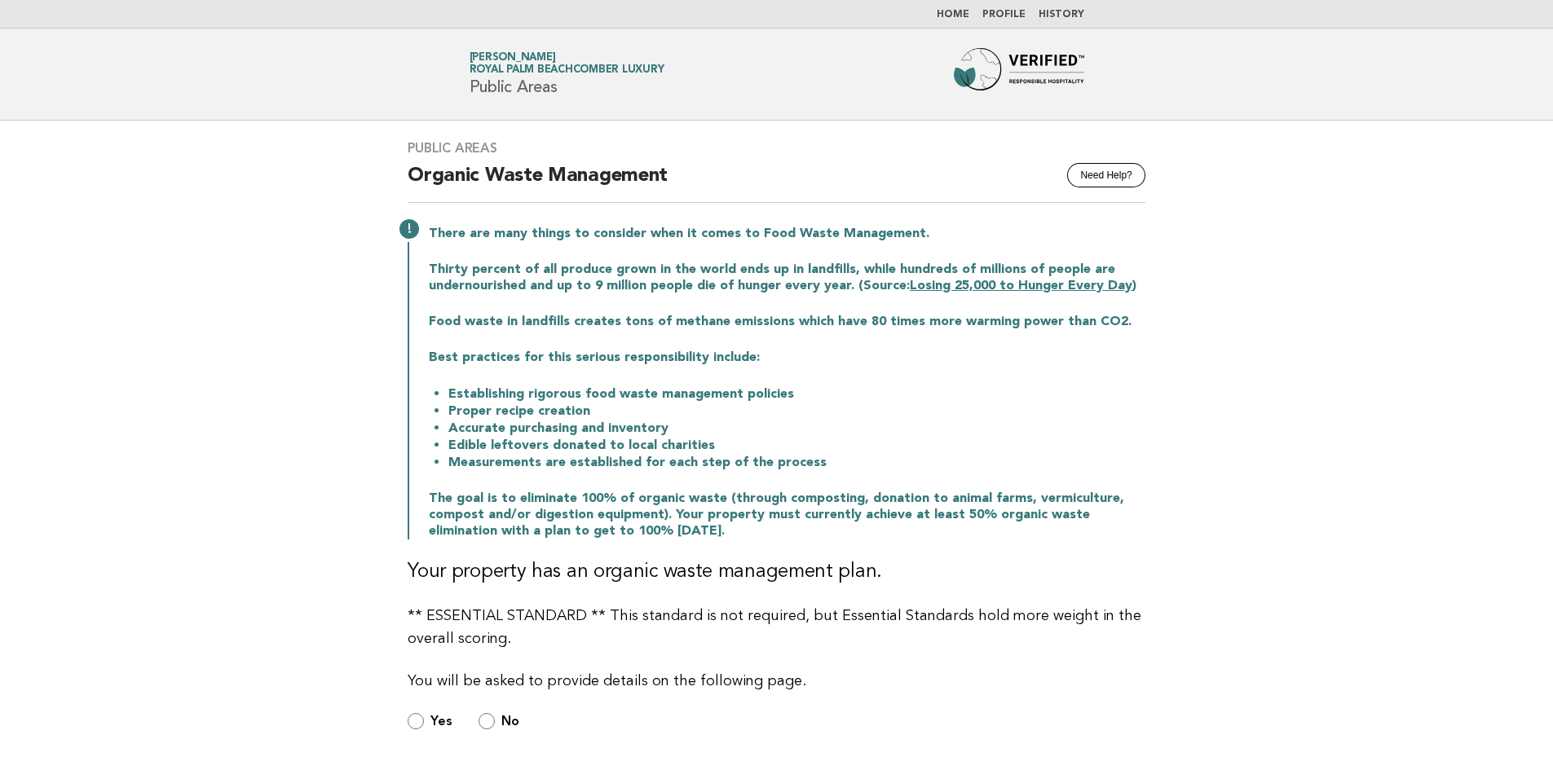
click at [1057, 16] on link "History" at bounding box center [1062, 15] width 46 height 10
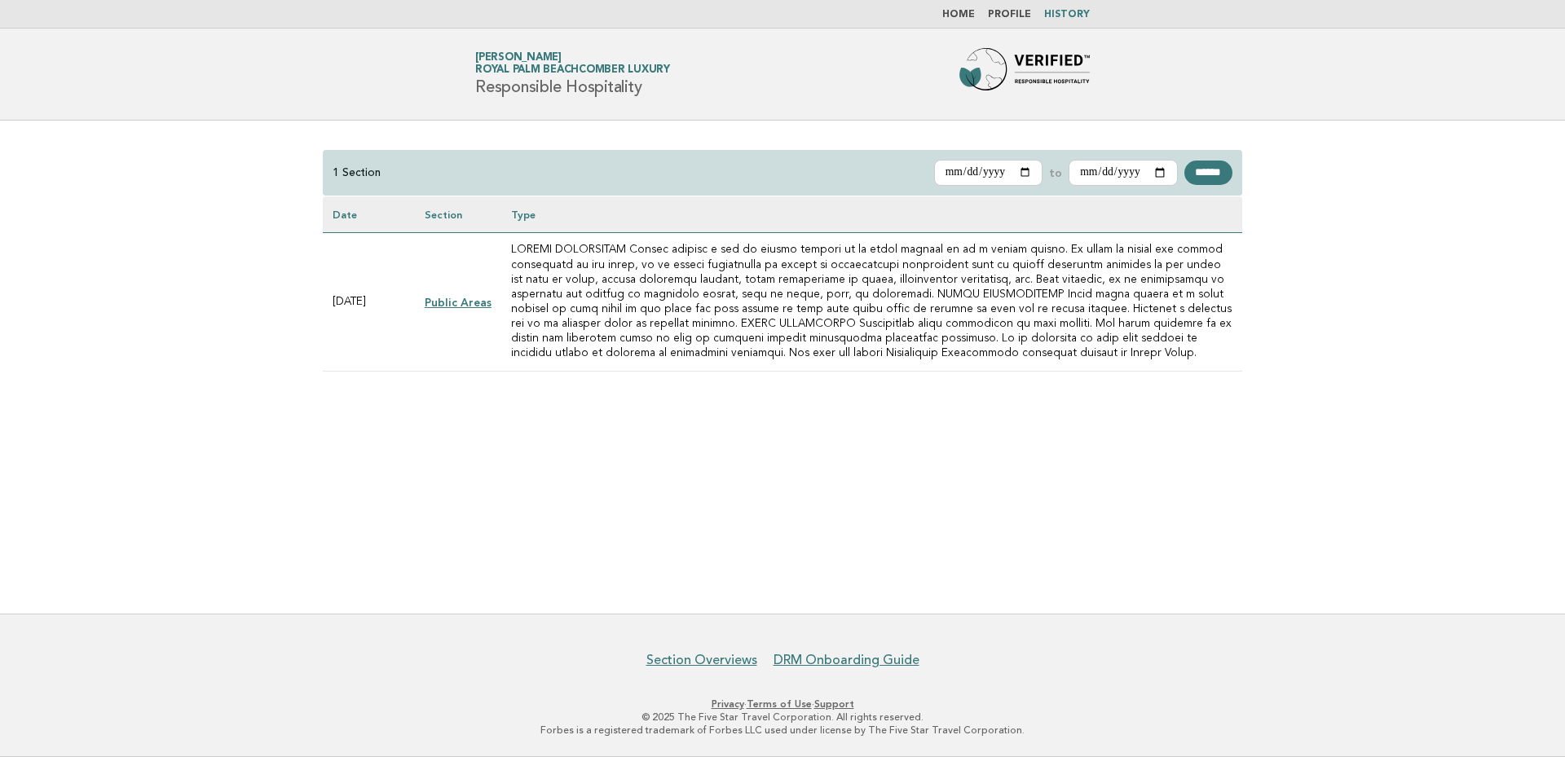
click at [452, 303] on link "Public Areas" at bounding box center [458, 302] width 67 height 13
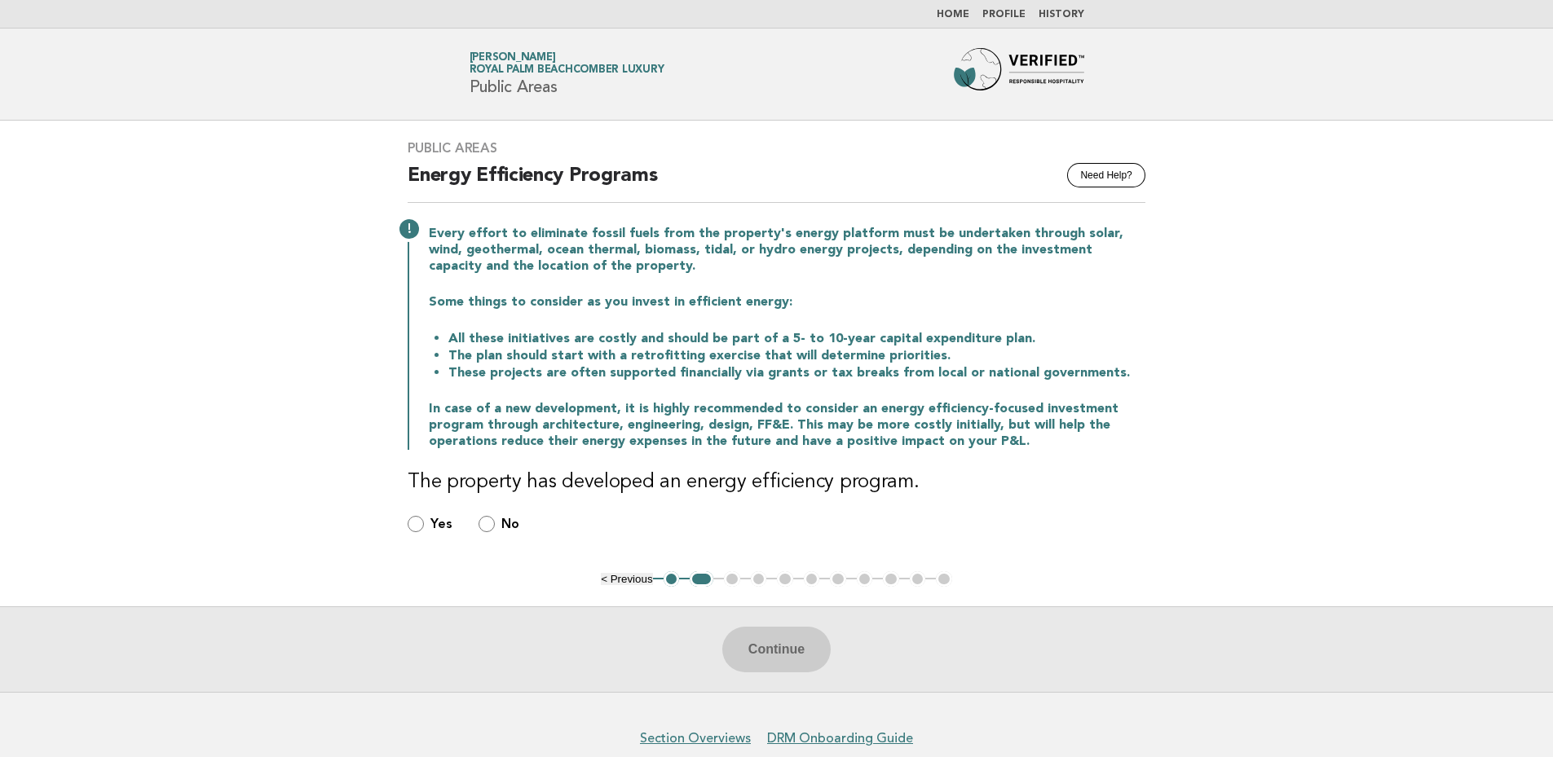
scroll to position [77, 0]
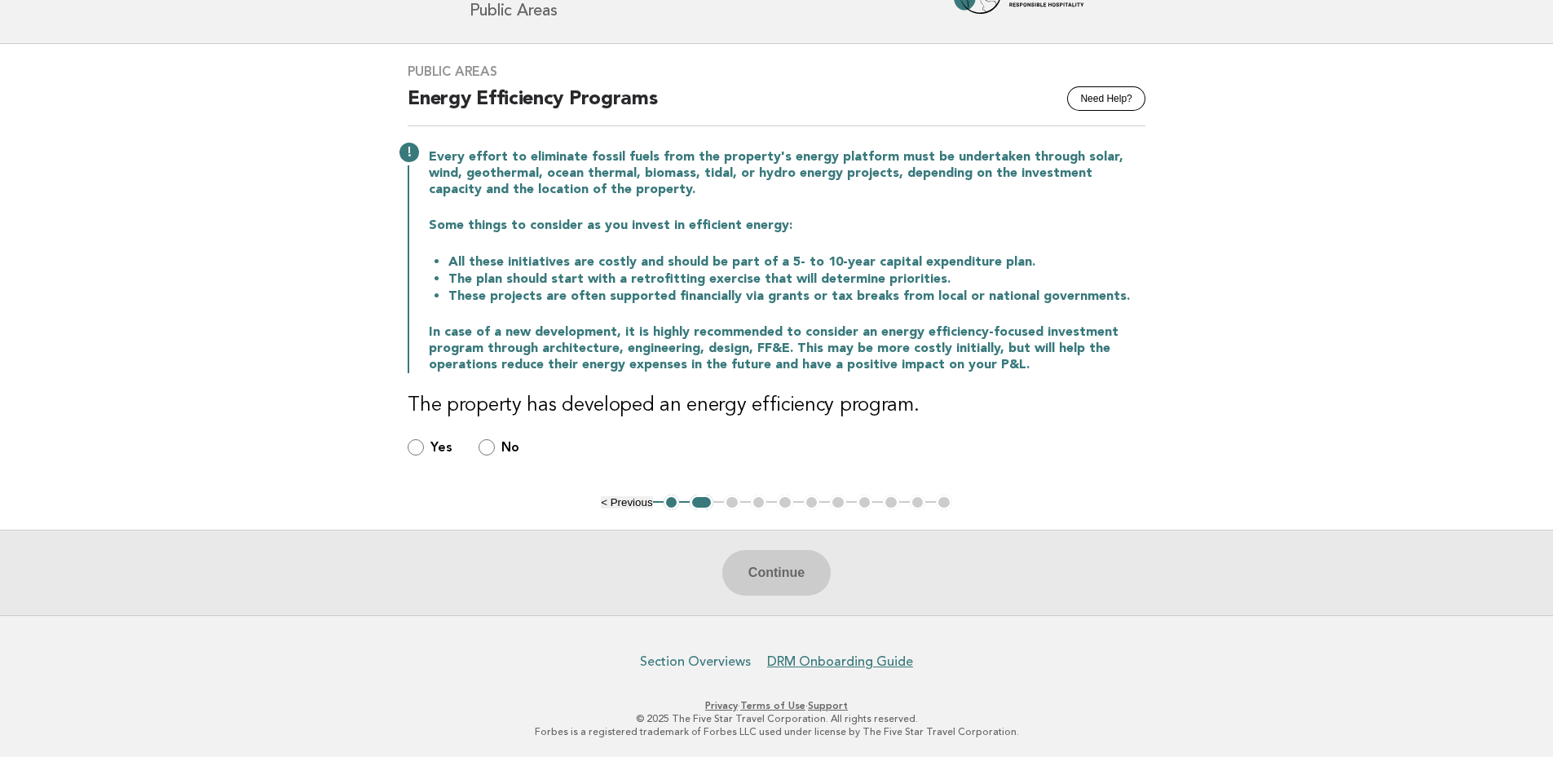
click at [699, 665] on link "Section Overviews" at bounding box center [695, 662] width 111 height 16
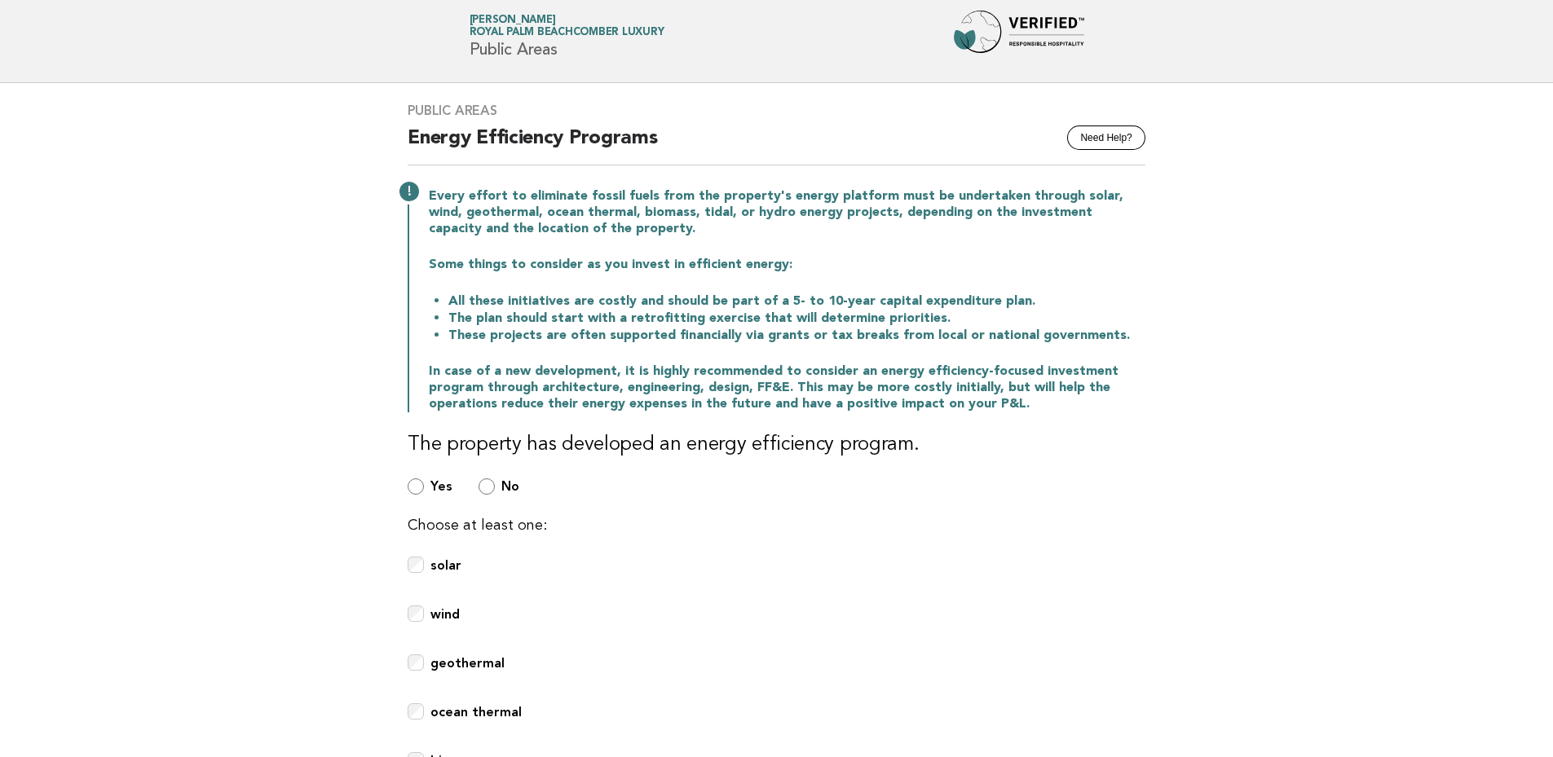
scroll to position [0, 0]
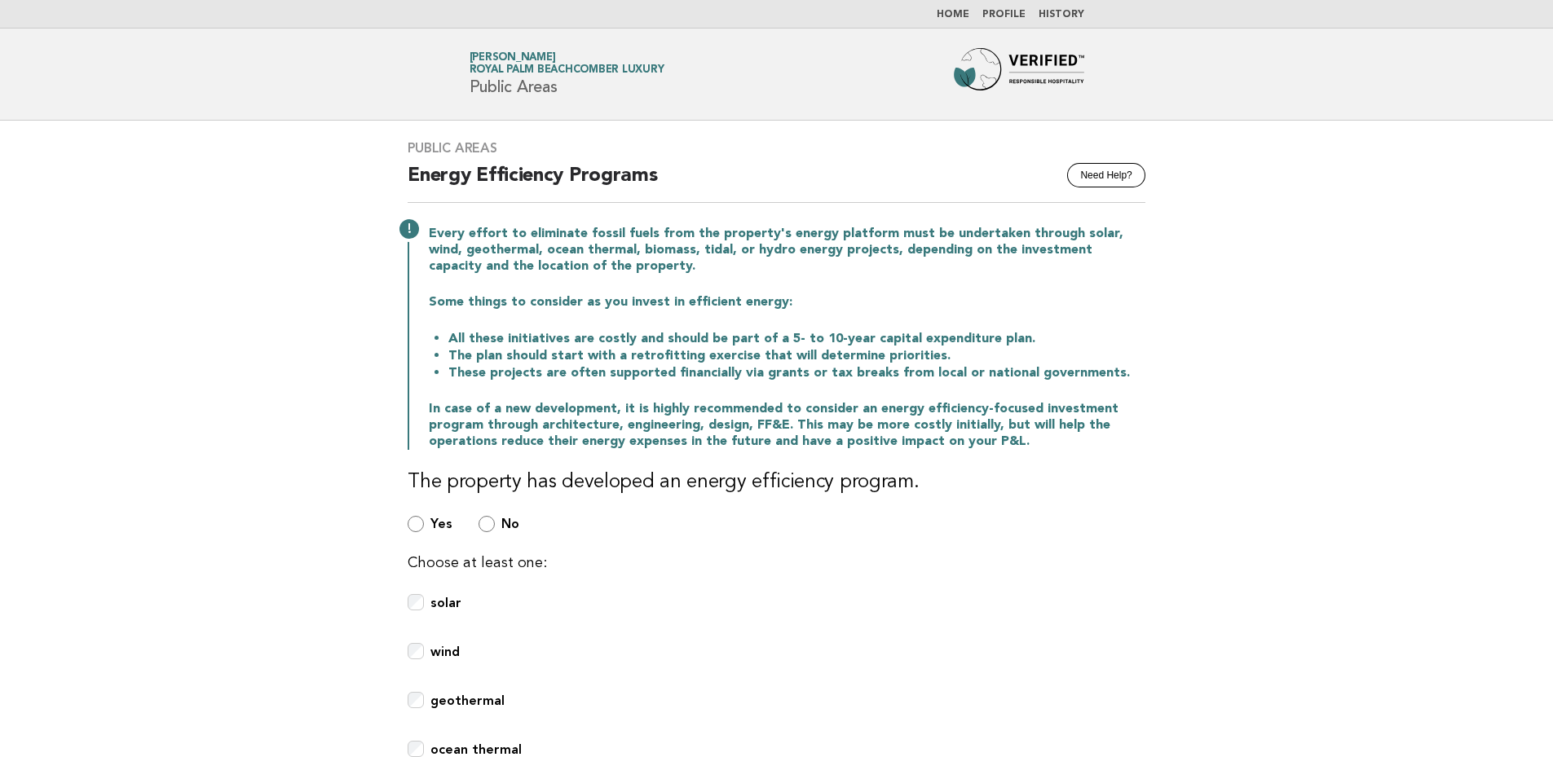
click at [1012, 18] on link "Profile" at bounding box center [1003, 15] width 43 height 10
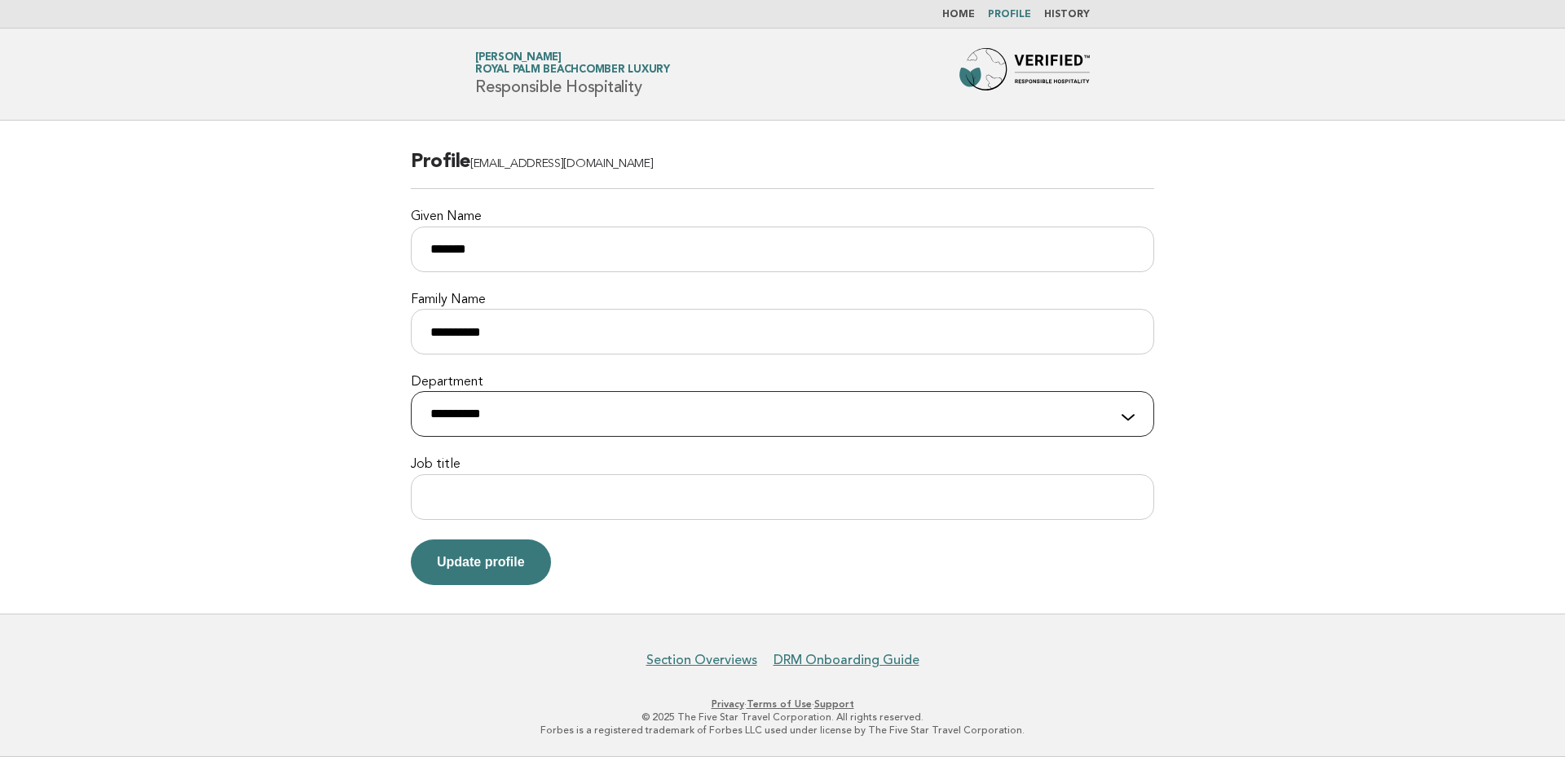
click at [578, 412] on select "**********" at bounding box center [783, 414] width 744 height 46
select select "**********"
click at [411, 391] on select "**********" at bounding box center [783, 414] width 744 height 46
click at [502, 483] on input "Job title" at bounding box center [783, 498] width 744 height 46
type input "**********"
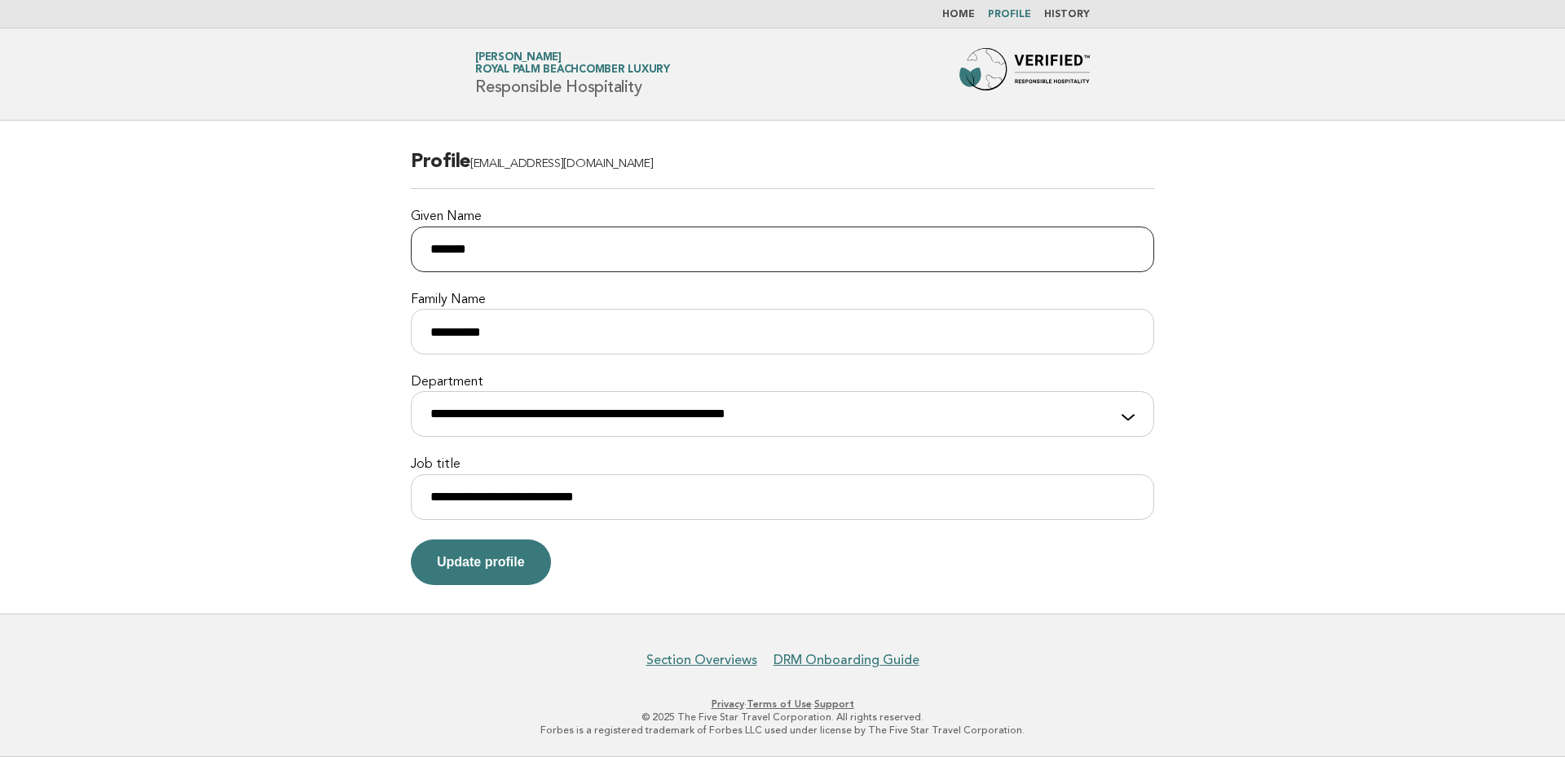
drag, startPoint x: 616, startPoint y: 259, endPoint x: 616, endPoint y: 249, distance: 10.6
click at [616, 255] on input "*******" at bounding box center [783, 250] width 744 height 46
type input "**********"
click at [534, 557] on button "Update profile" at bounding box center [481, 563] width 140 height 46
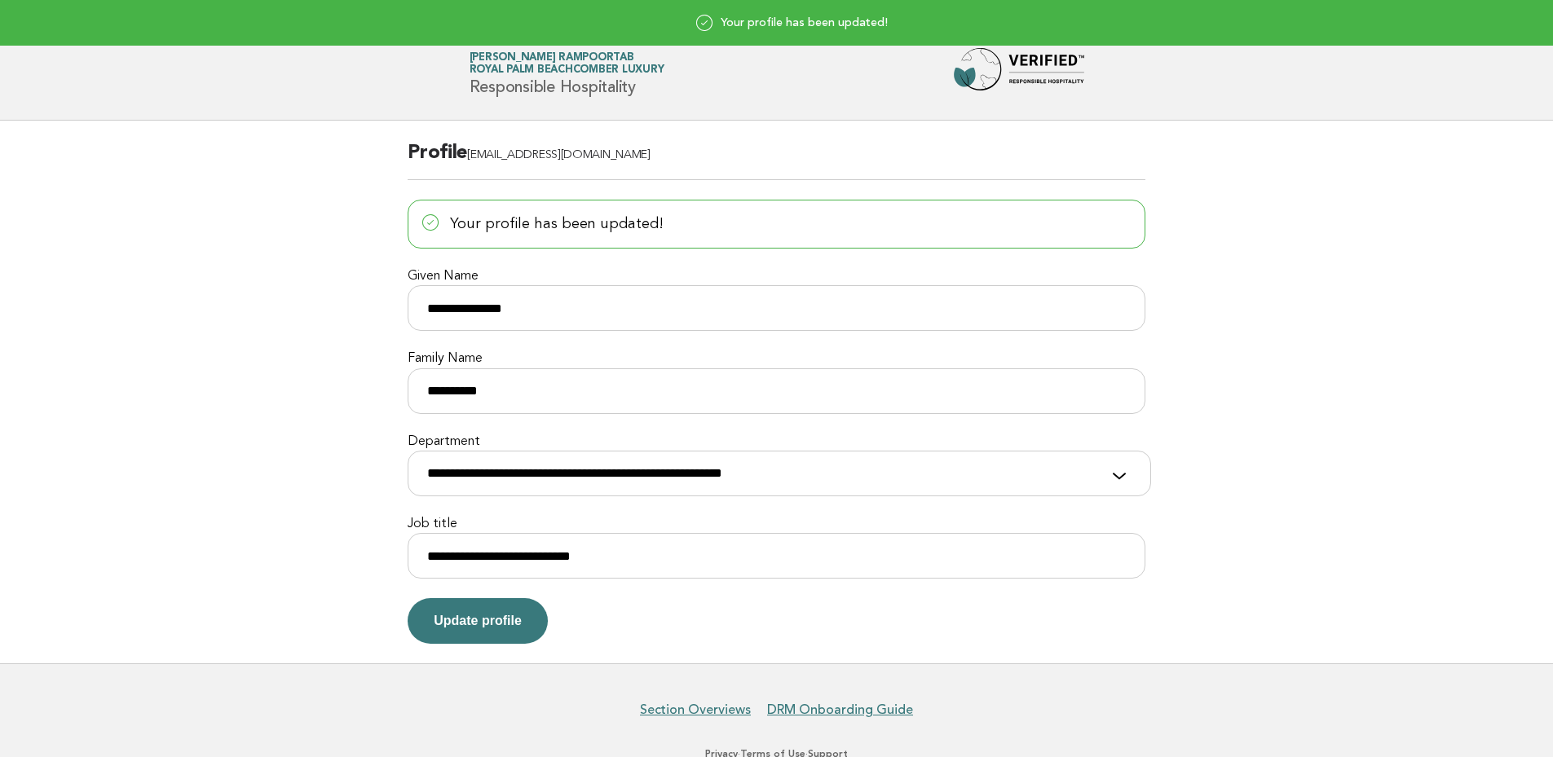
click at [1481, 141] on main "**********" at bounding box center [776, 392] width 1553 height 543
click at [213, 154] on main "**********" at bounding box center [776, 392] width 1553 height 543
click at [1281, 168] on main "**********" at bounding box center [776, 392] width 1553 height 543
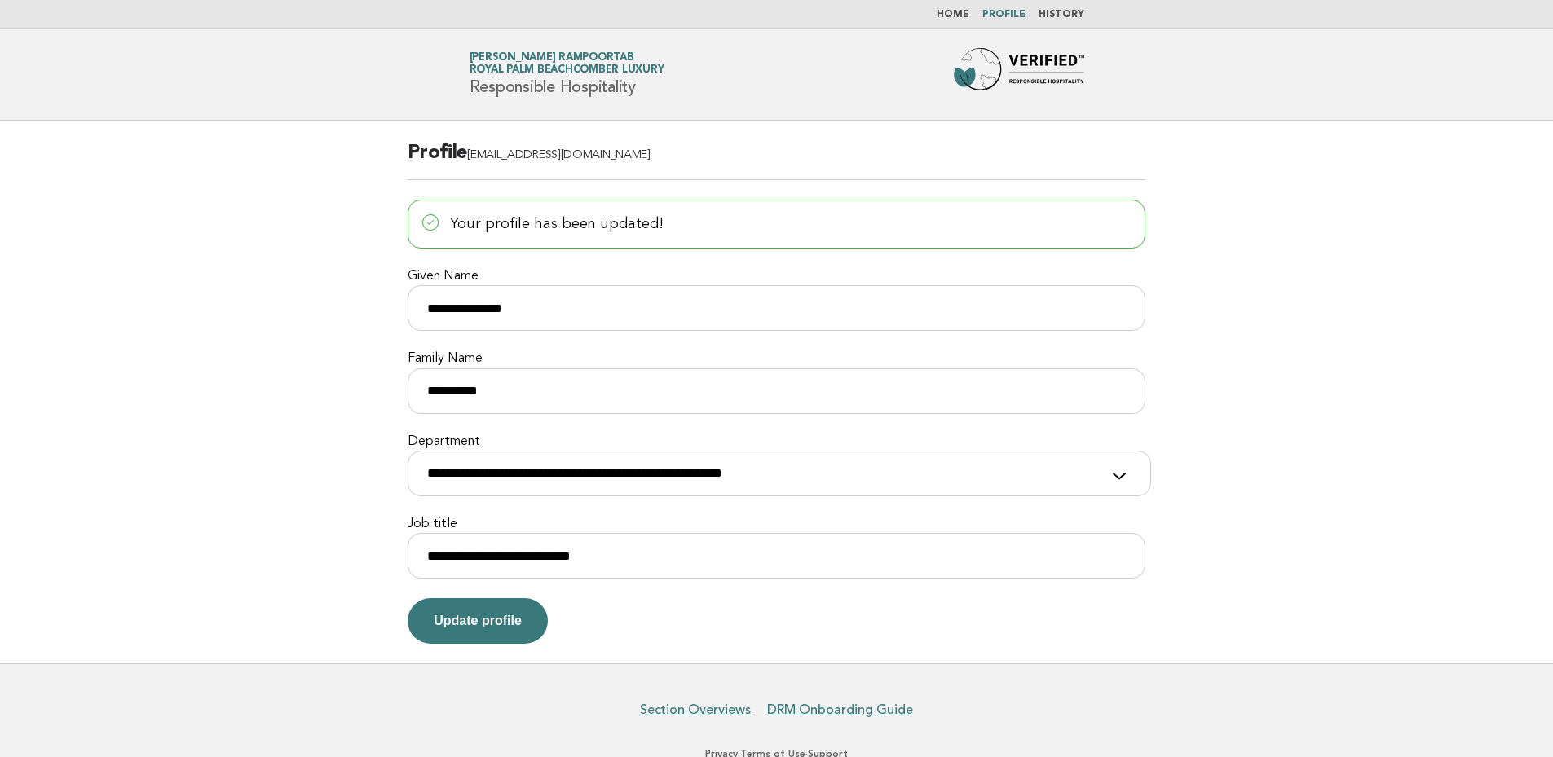
click at [961, 13] on link "Home" at bounding box center [953, 15] width 33 height 10
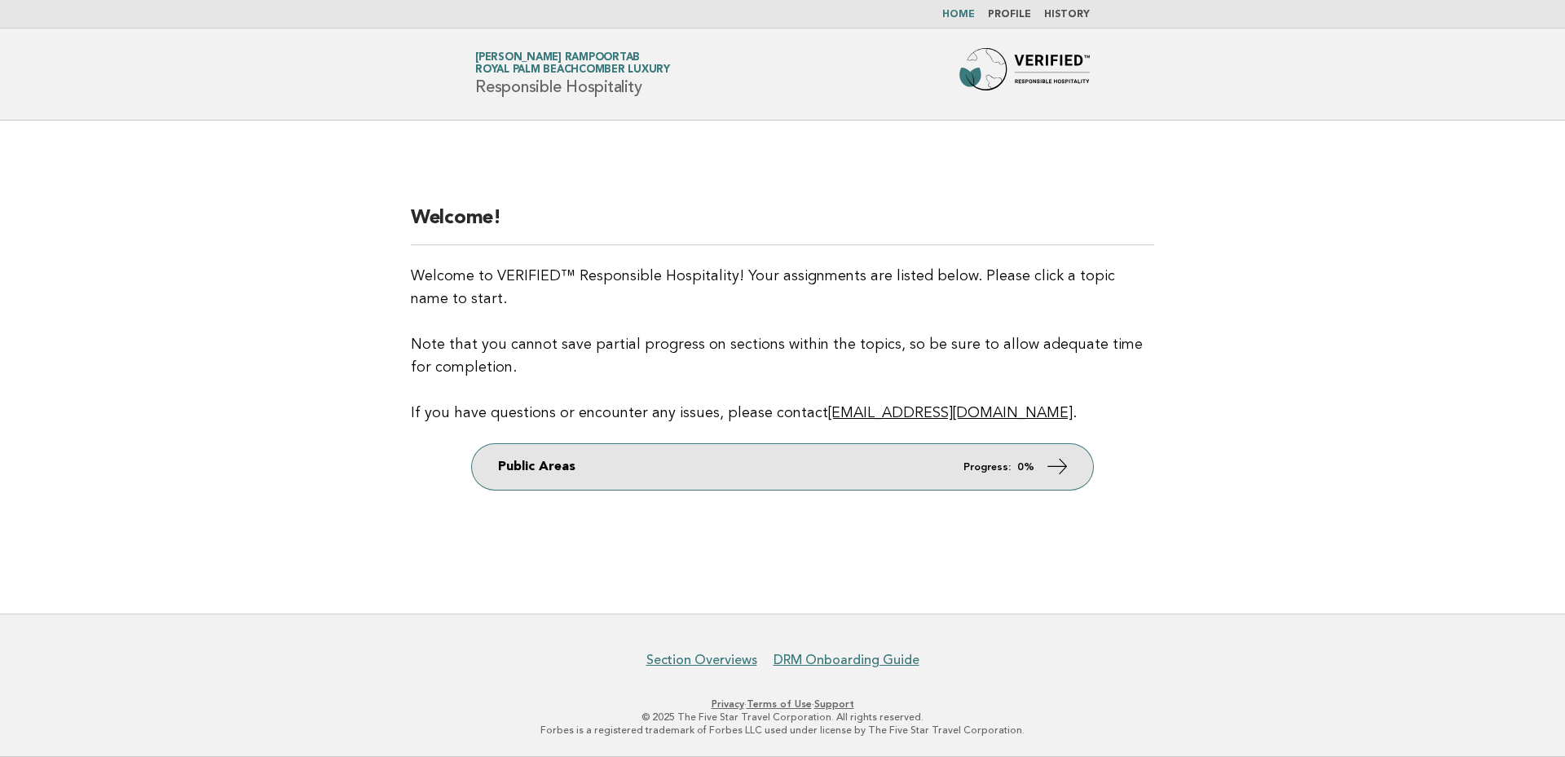
click at [979, 472] on em "Progress:" at bounding box center [987, 467] width 47 height 11
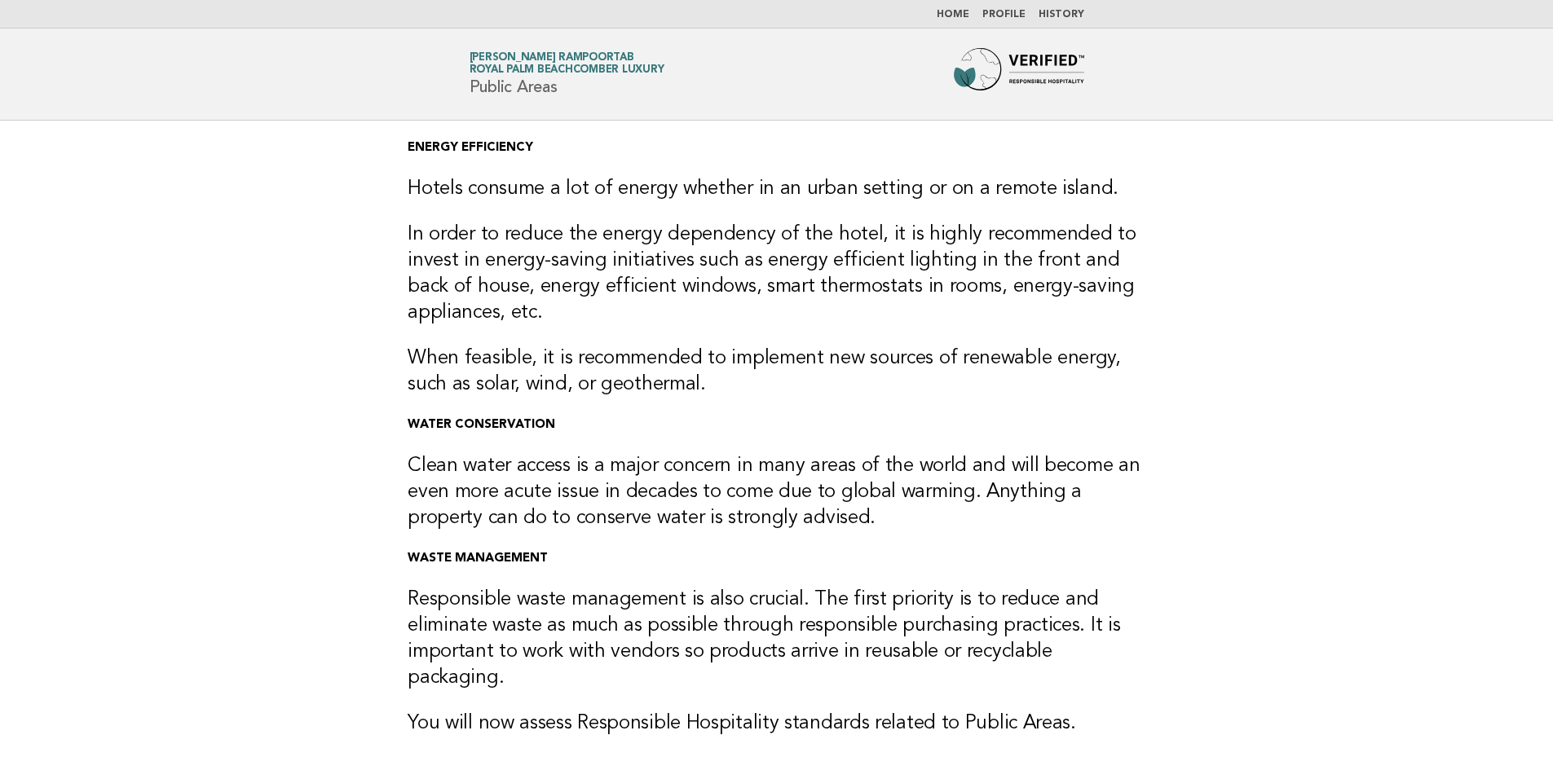
scroll to position [241, 0]
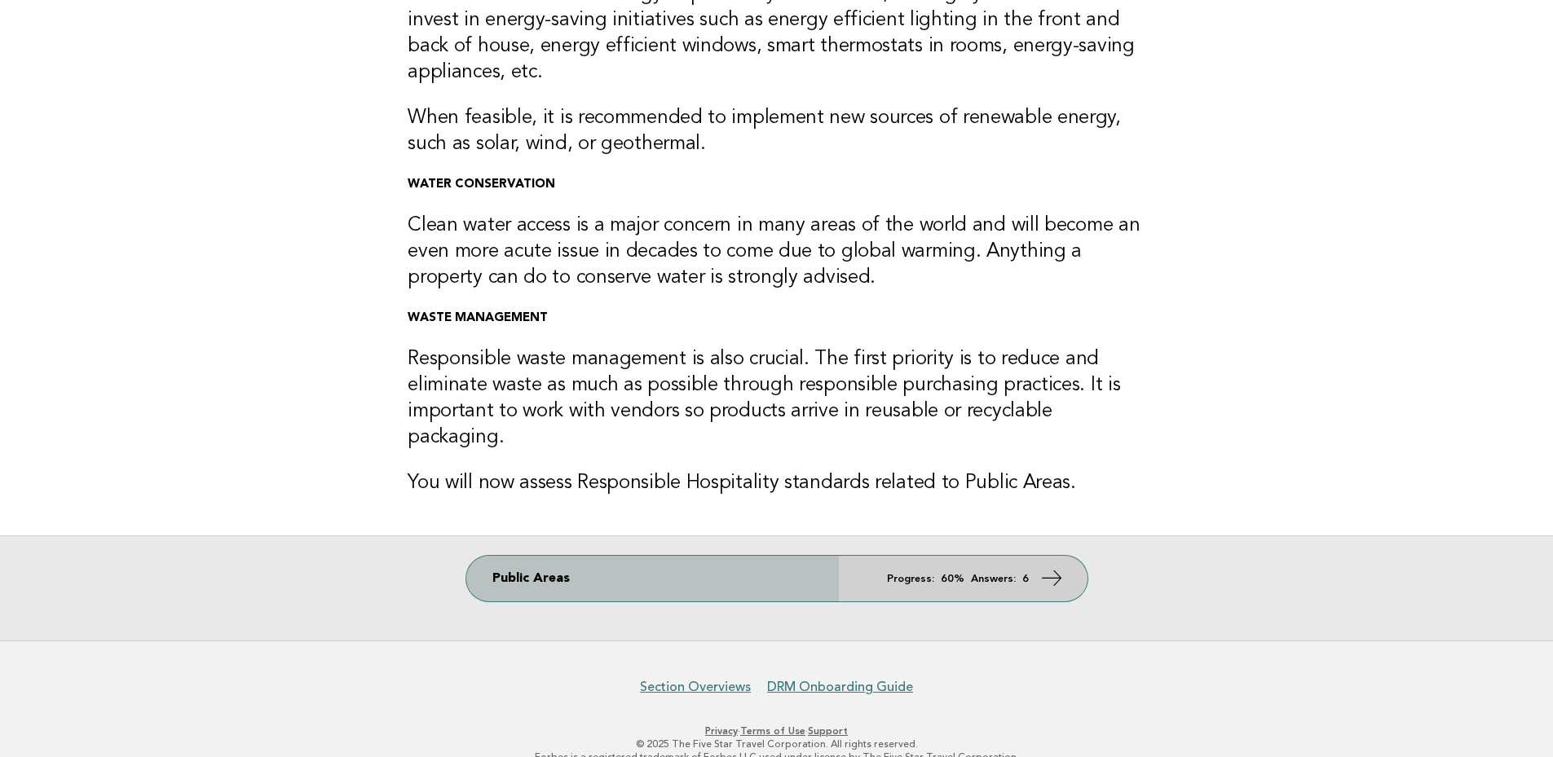
click at [1047, 567] on icon at bounding box center [1052, 579] width 24 height 24
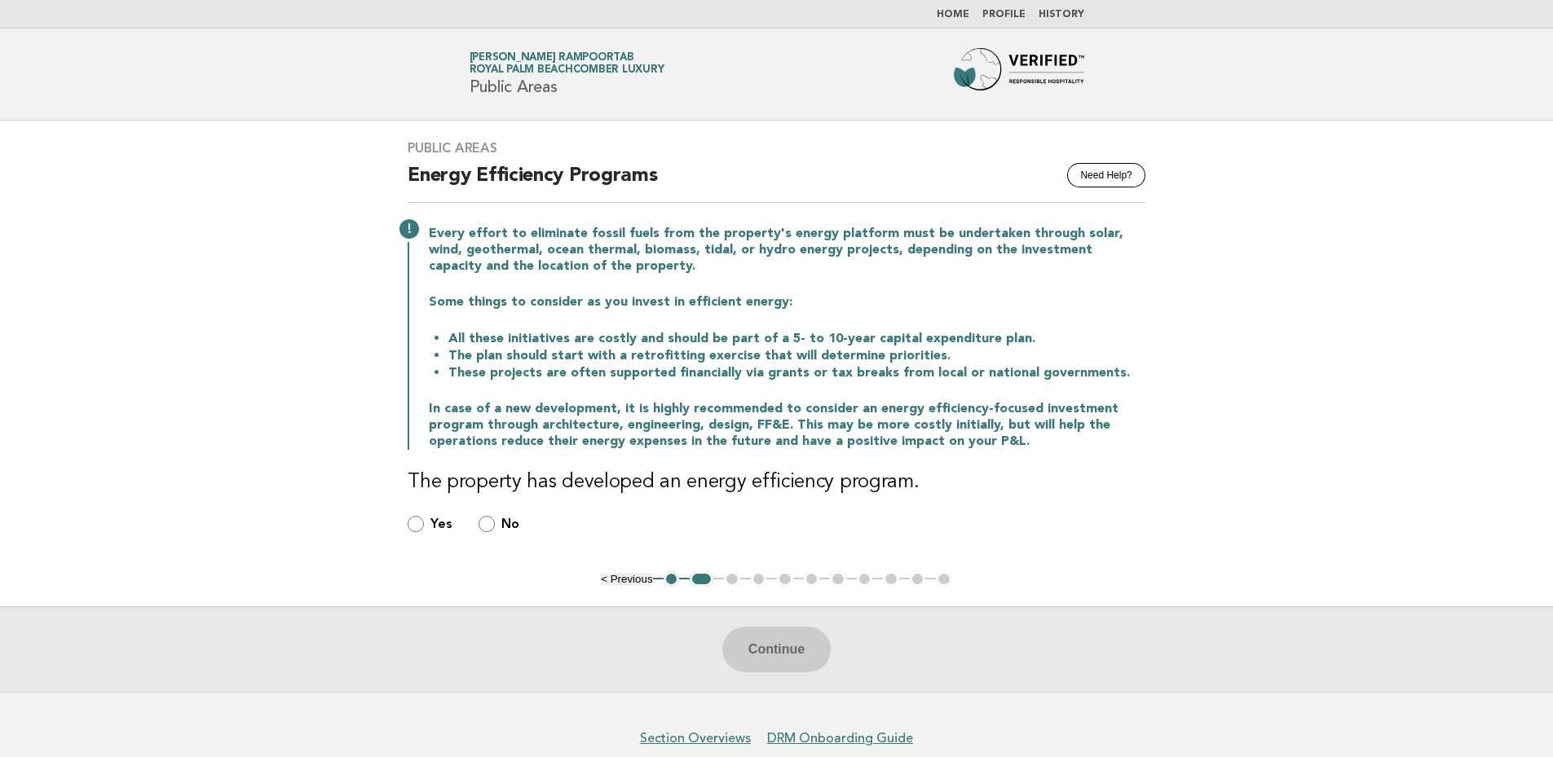
click at [764, 578] on ul "< Previous 1 2 3 4 5 6 7 8 9 10 11" at bounding box center [776, 580] width 351 height 16
click at [764, 577] on ul "< Previous 1 2 3 4 5 6 7 8 9 10 11" at bounding box center [776, 580] width 351 height 16
click at [848, 583] on ul "< Previous 1 2 3 4 5 6 7 8 9 10 11" at bounding box center [776, 580] width 351 height 16
click at [892, 581] on ul "< Previous 1 2 3 4 5 6 7 8 9 10 11" at bounding box center [776, 580] width 351 height 16
click at [951, 581] on ul "< Previous 1 2 3 4 5 6 7 8 9 10 11" at bounding box center [776, 580] width 351 height 16
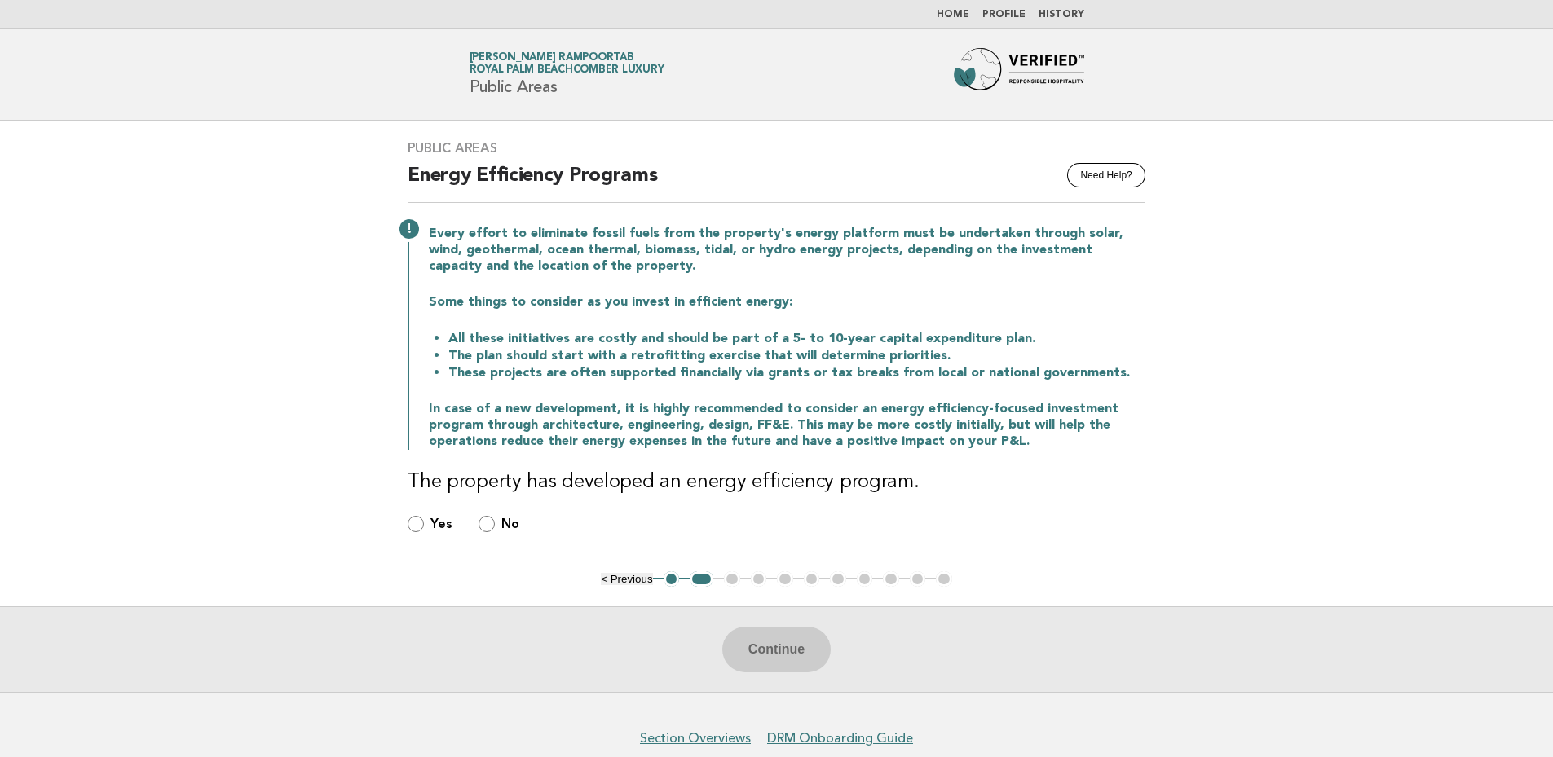
click at [669, 578] on button "1" at bounding box center [672, 580] width 16 height 16
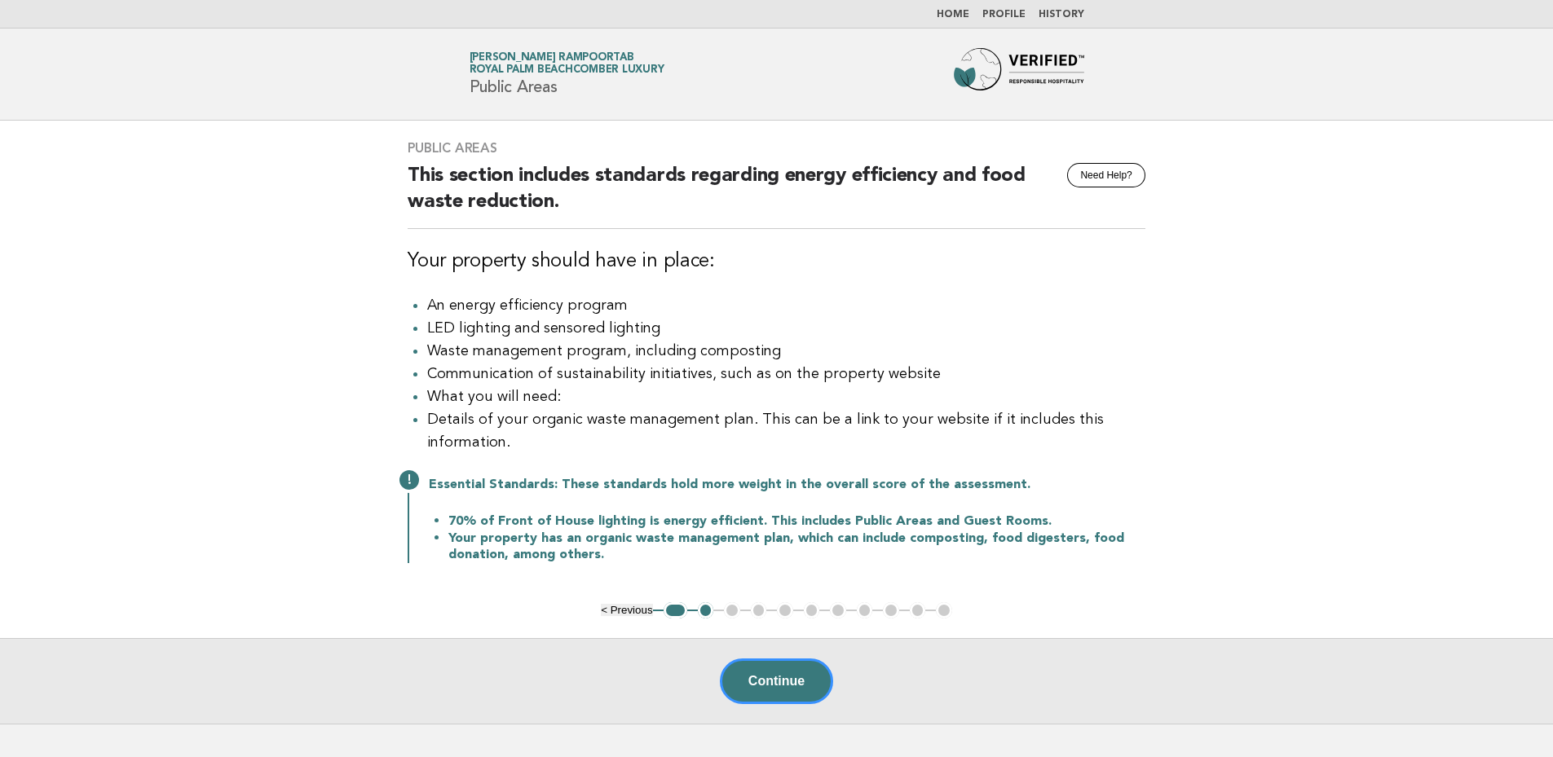
click at [676, 618] on button "1" at bounding box center [676, 611] width 24 height 16
click at [703, 616] on button "2" at bounding box center [706, 611] width 16 height 16
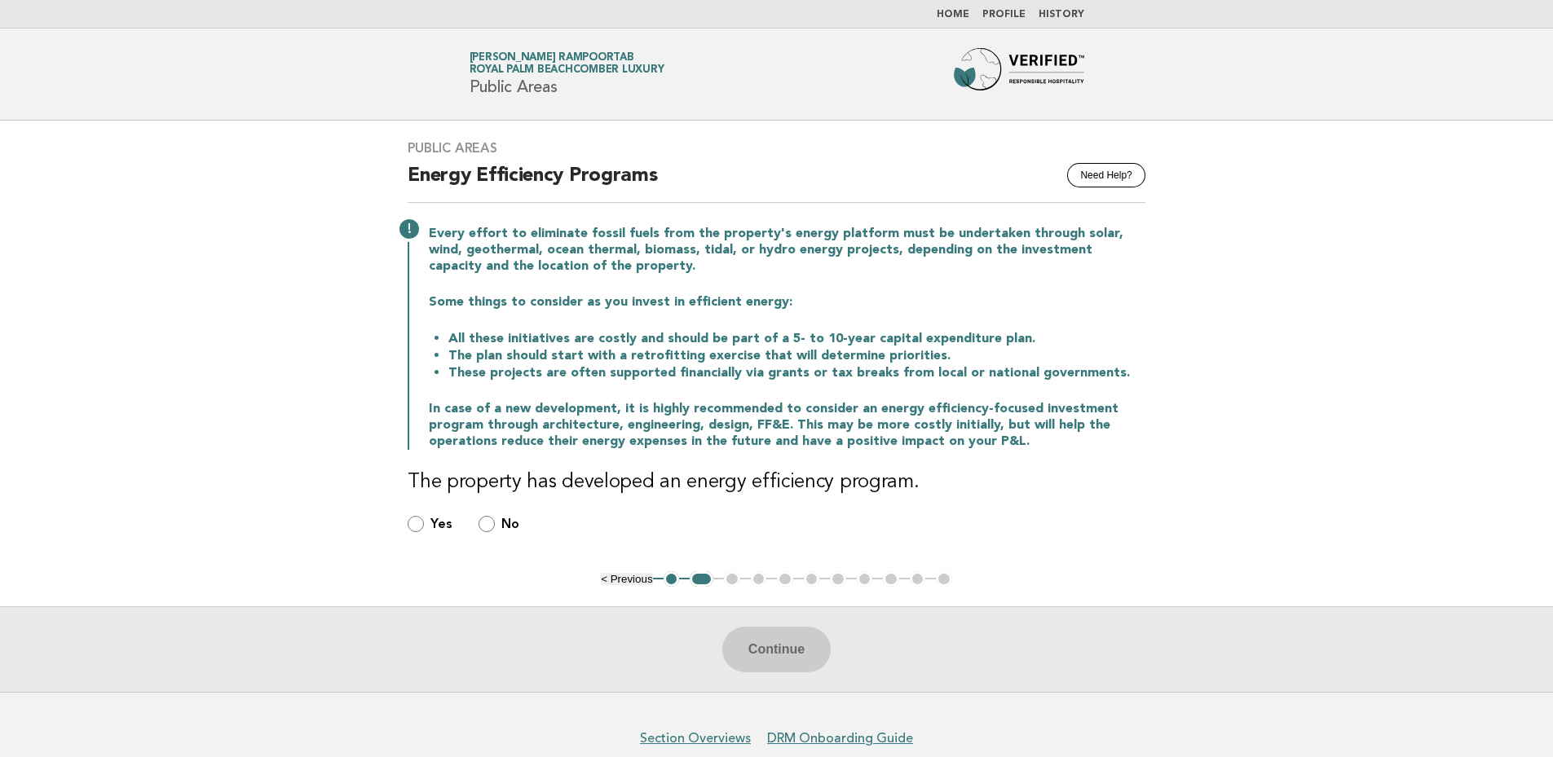
scroll to position [77, 0]
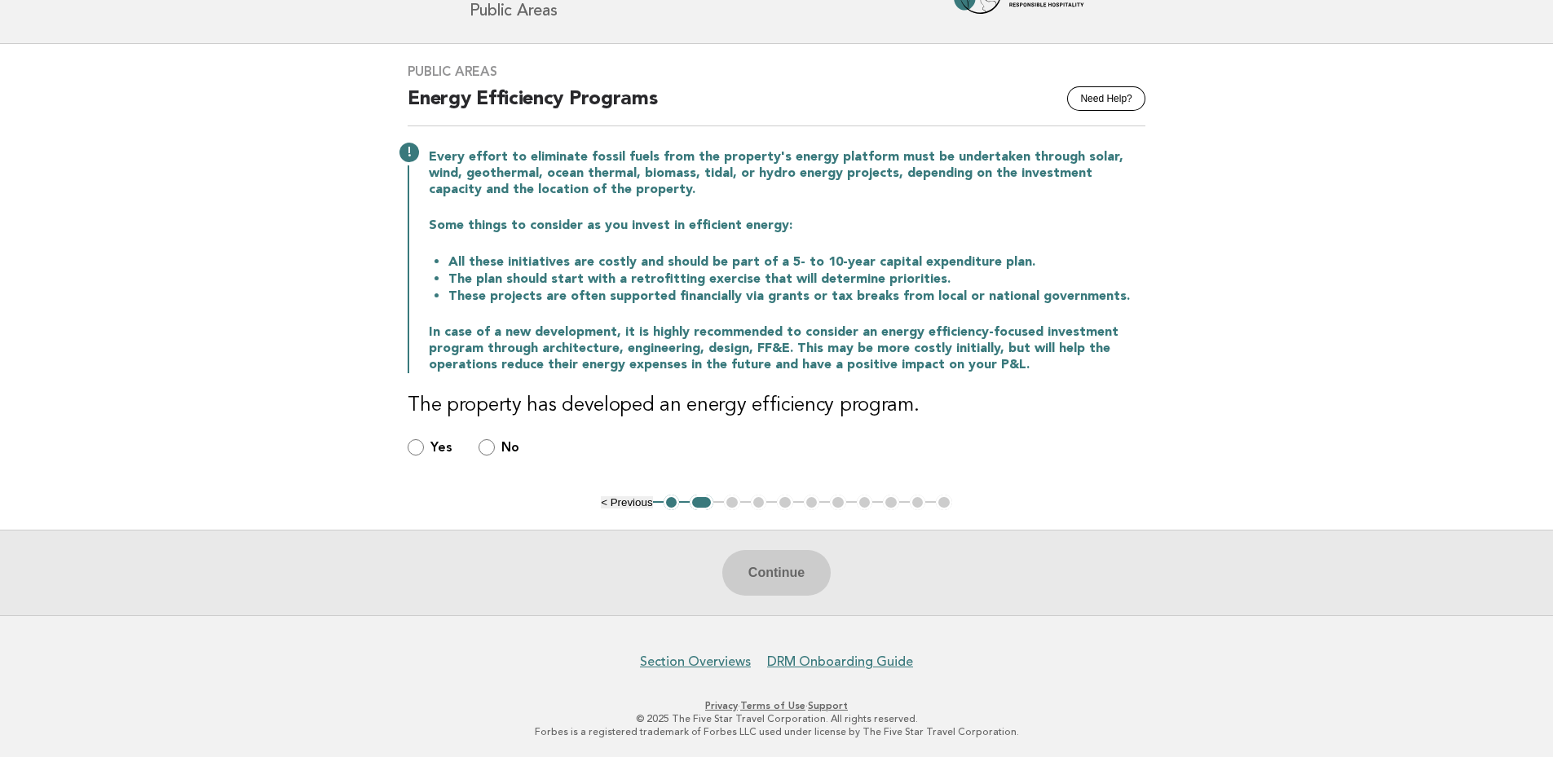
click at [422, 445] on div "Yes" at bounding box center [430, 448] width 45 height 19
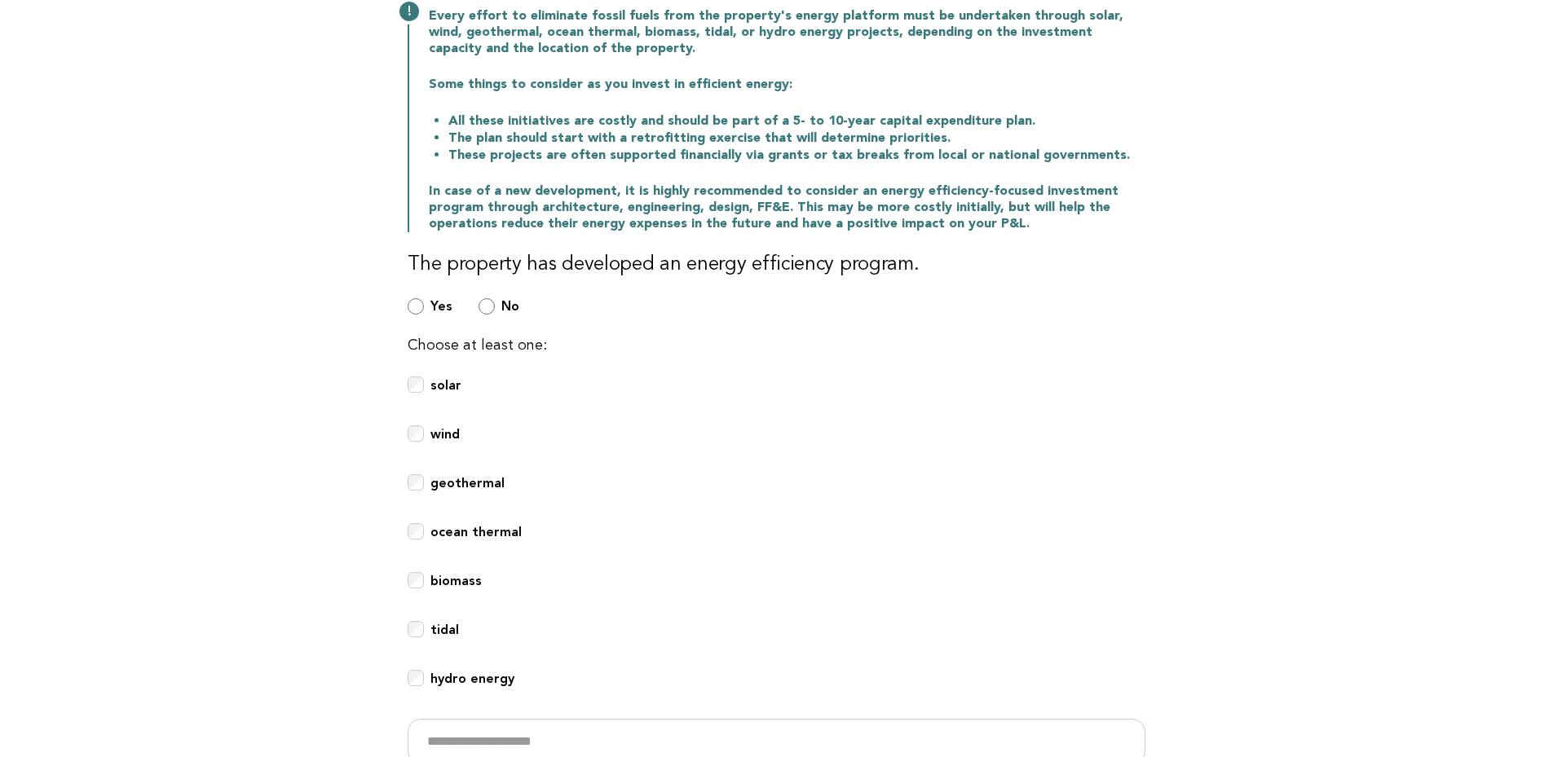
scroll to position [272, 0]
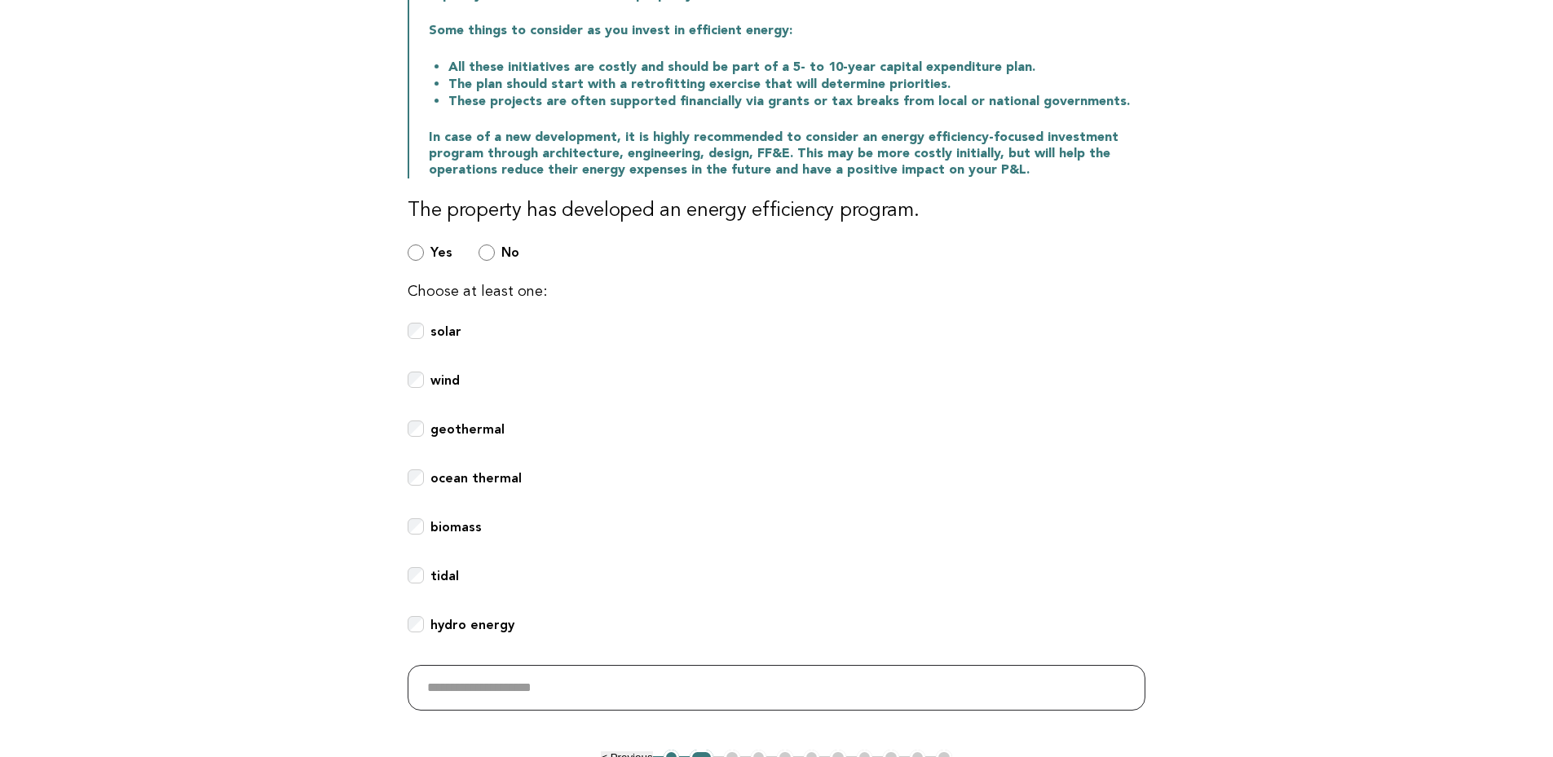
click at [530, 687] on input "text" at bounding box center [777, 688] width 738 height 46
click at [507, 690] on input "text" at bounding box center [777, 688] width 738 height 46
type input "*"
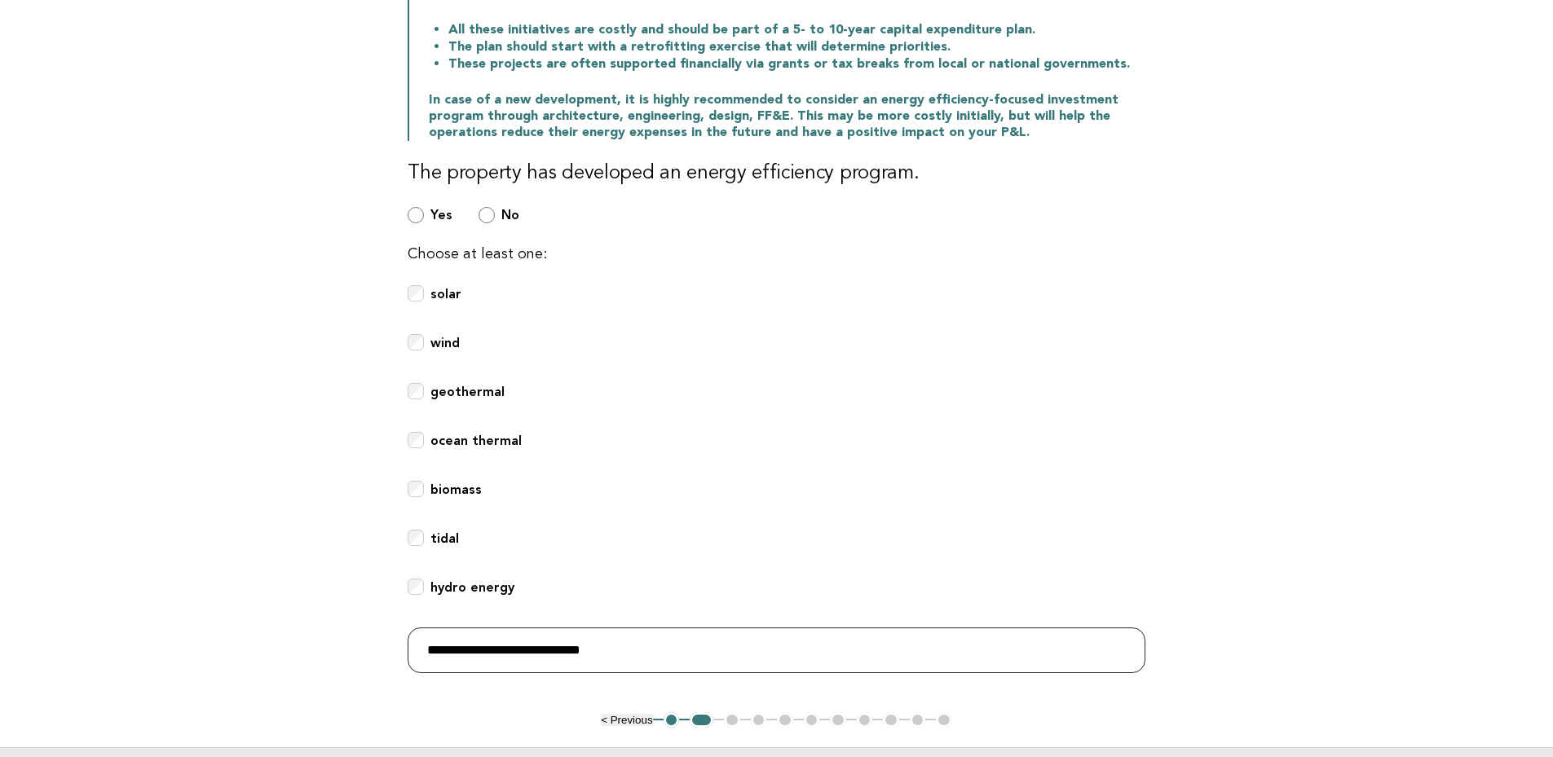
scroll to position [364, 0]
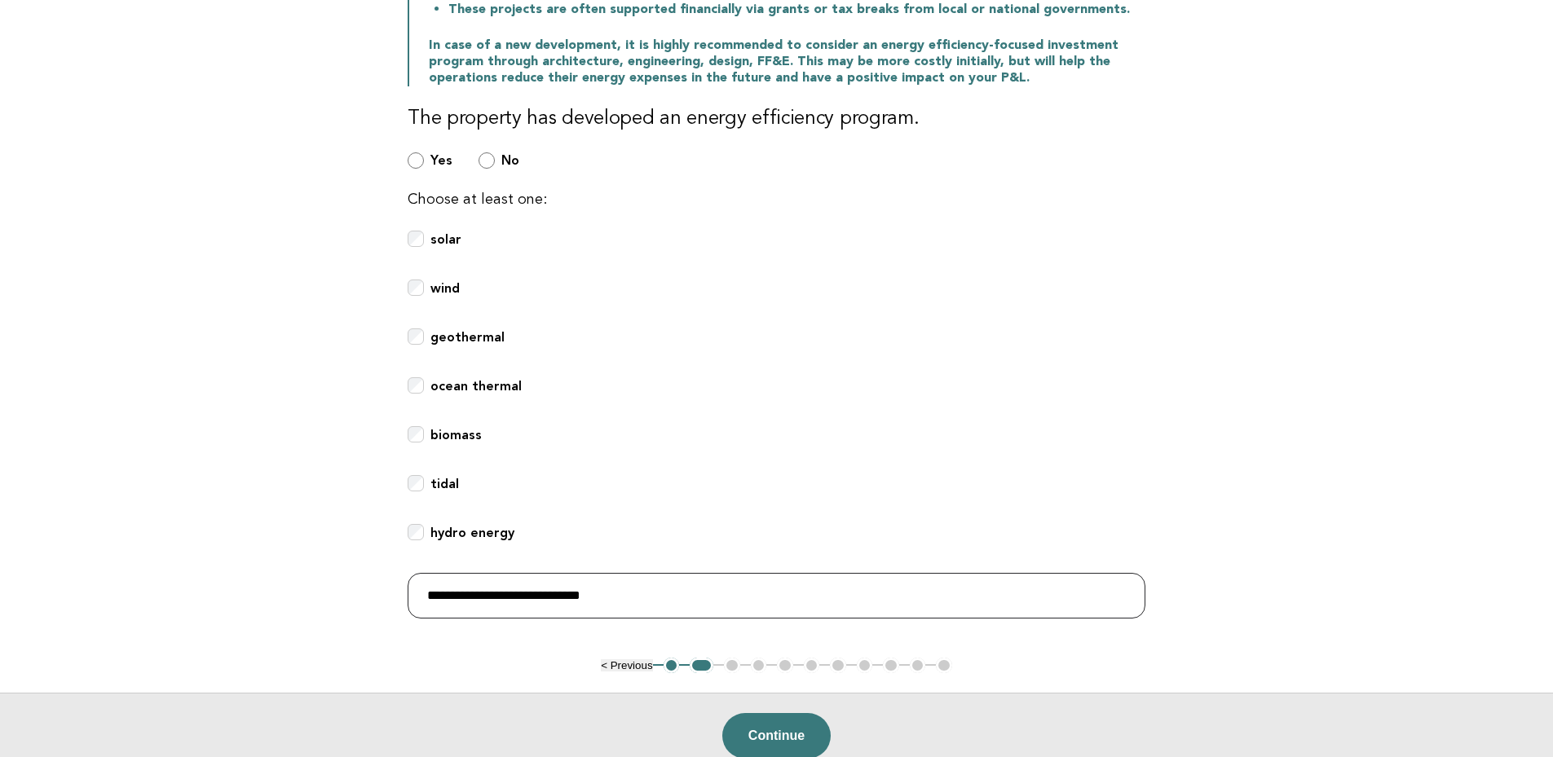
click at [616, 592] on input "**********" at bounding box center [777, 596] width 738 height 46
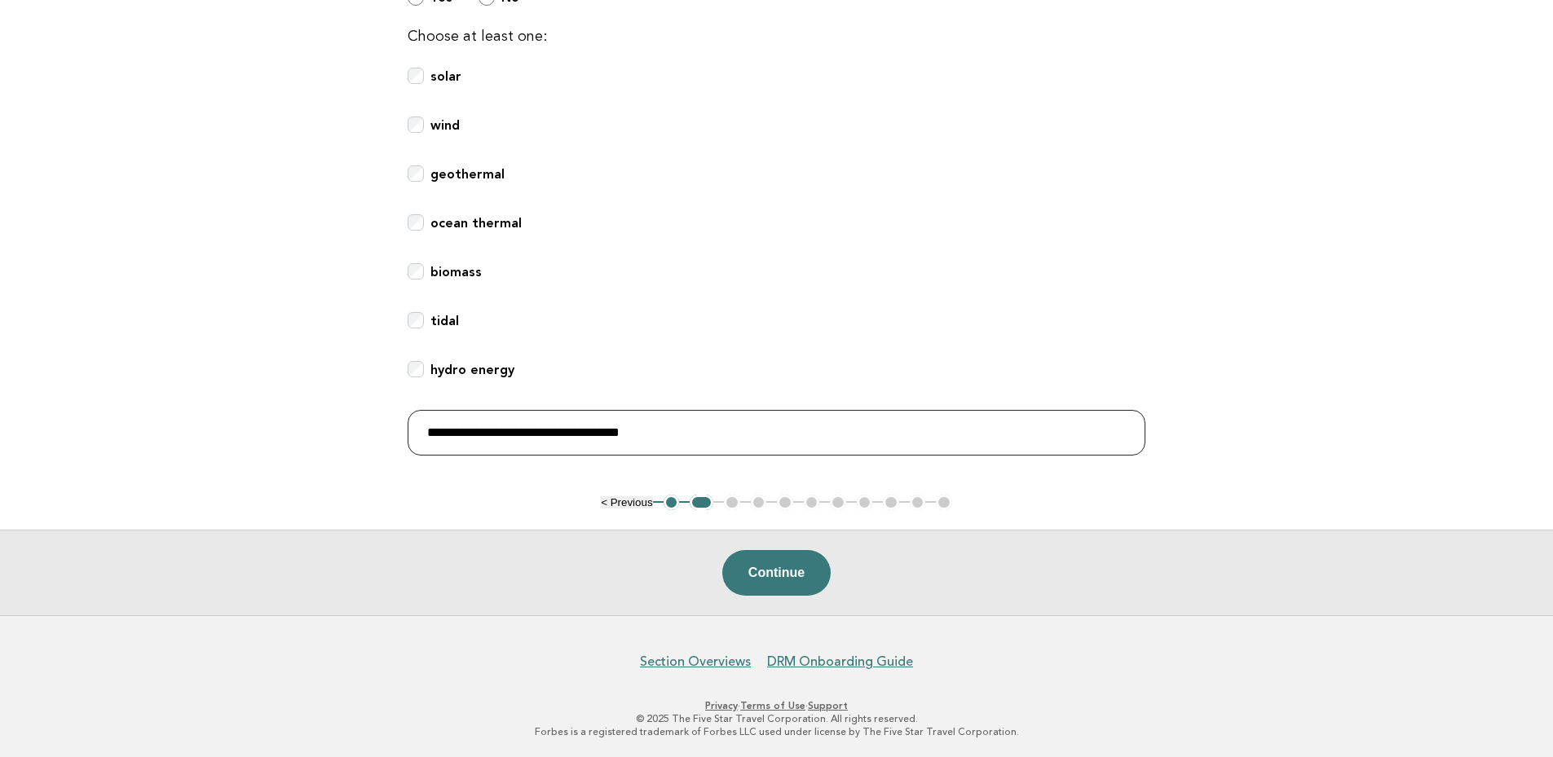
scroll to position [418, 0]
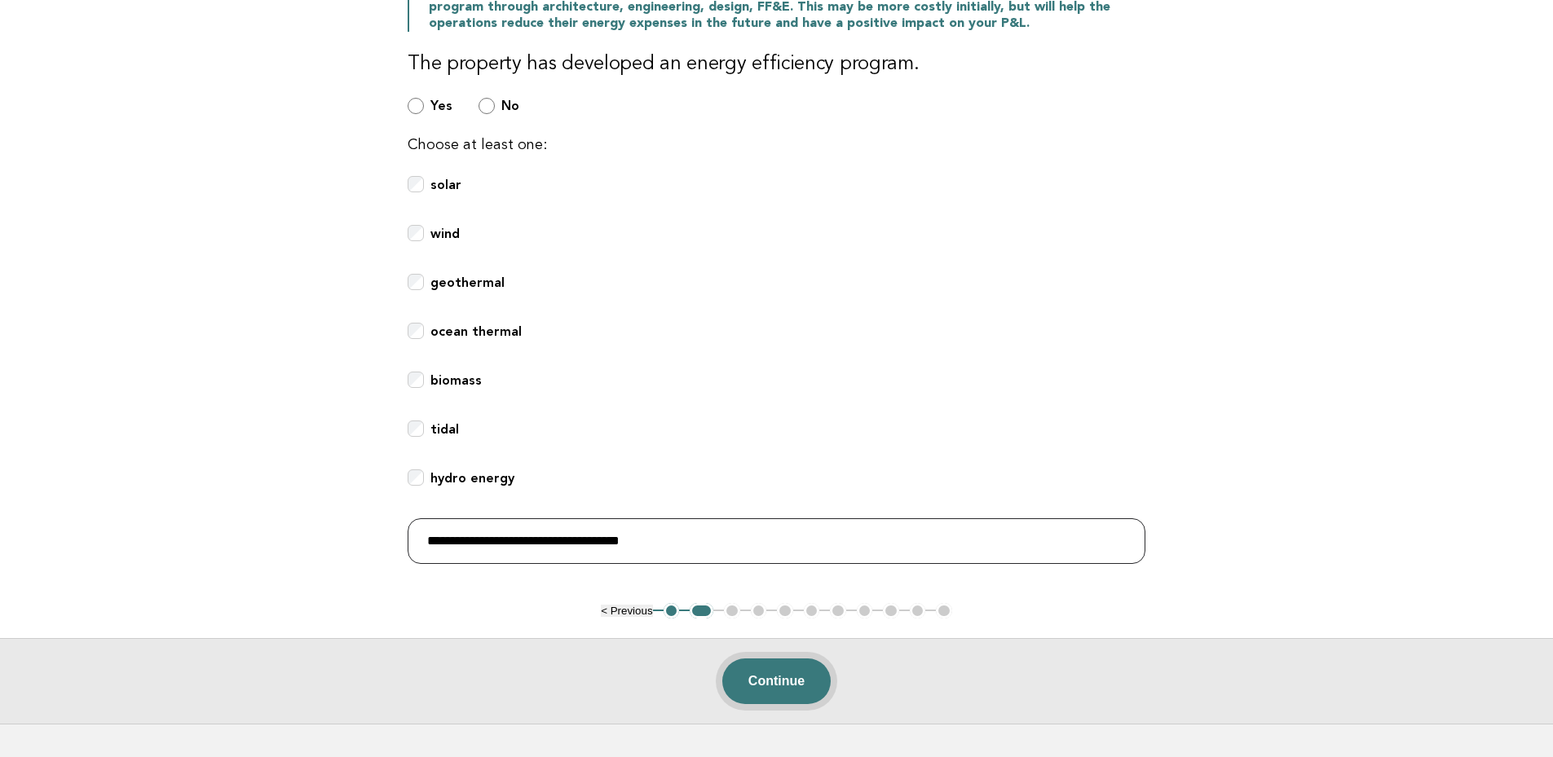
type input "**********"
click at [788, 683] on button "Continue" at bounding box center [776, 682] width 108 height 46
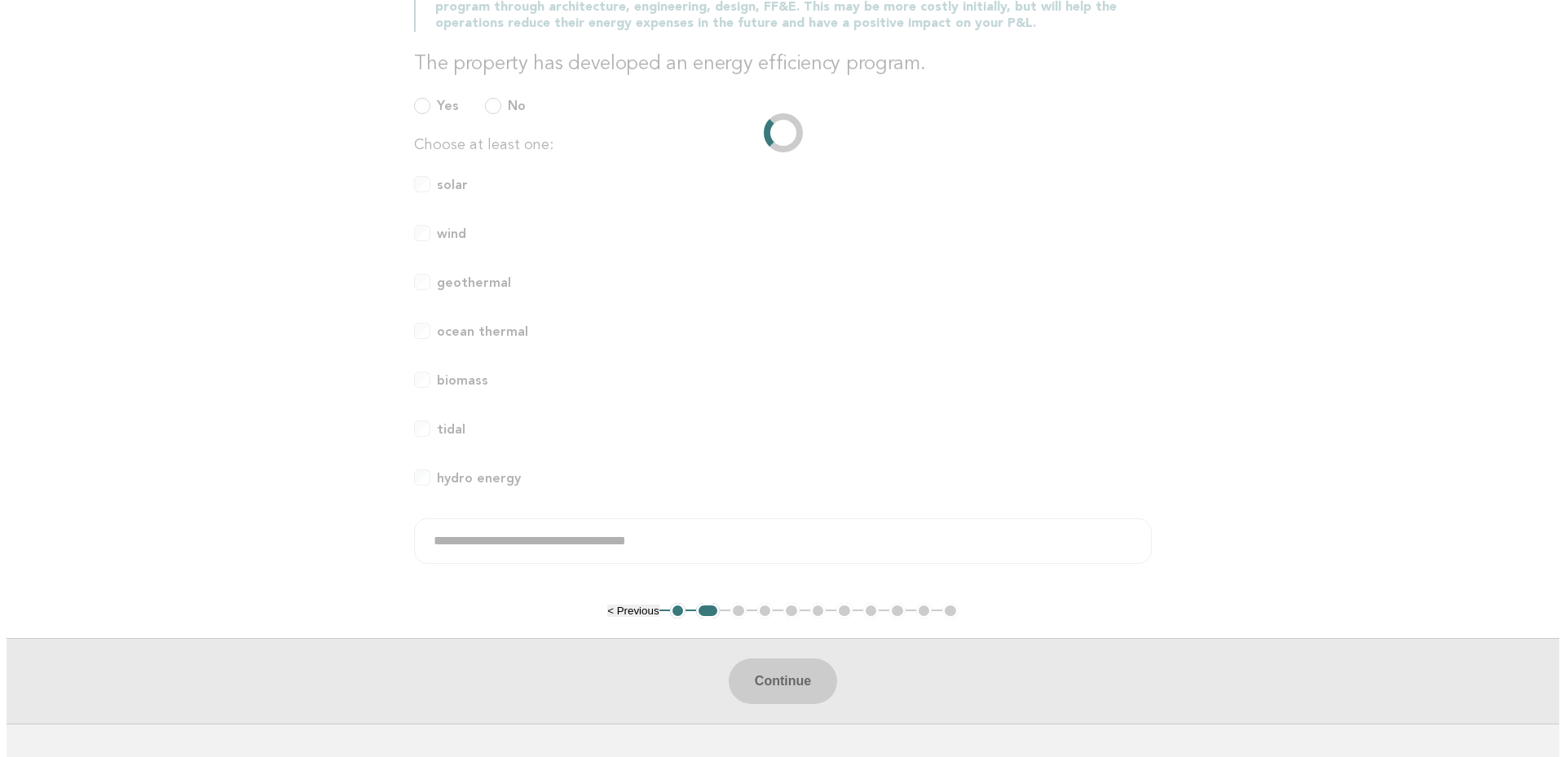
scroll to position [0, 0]
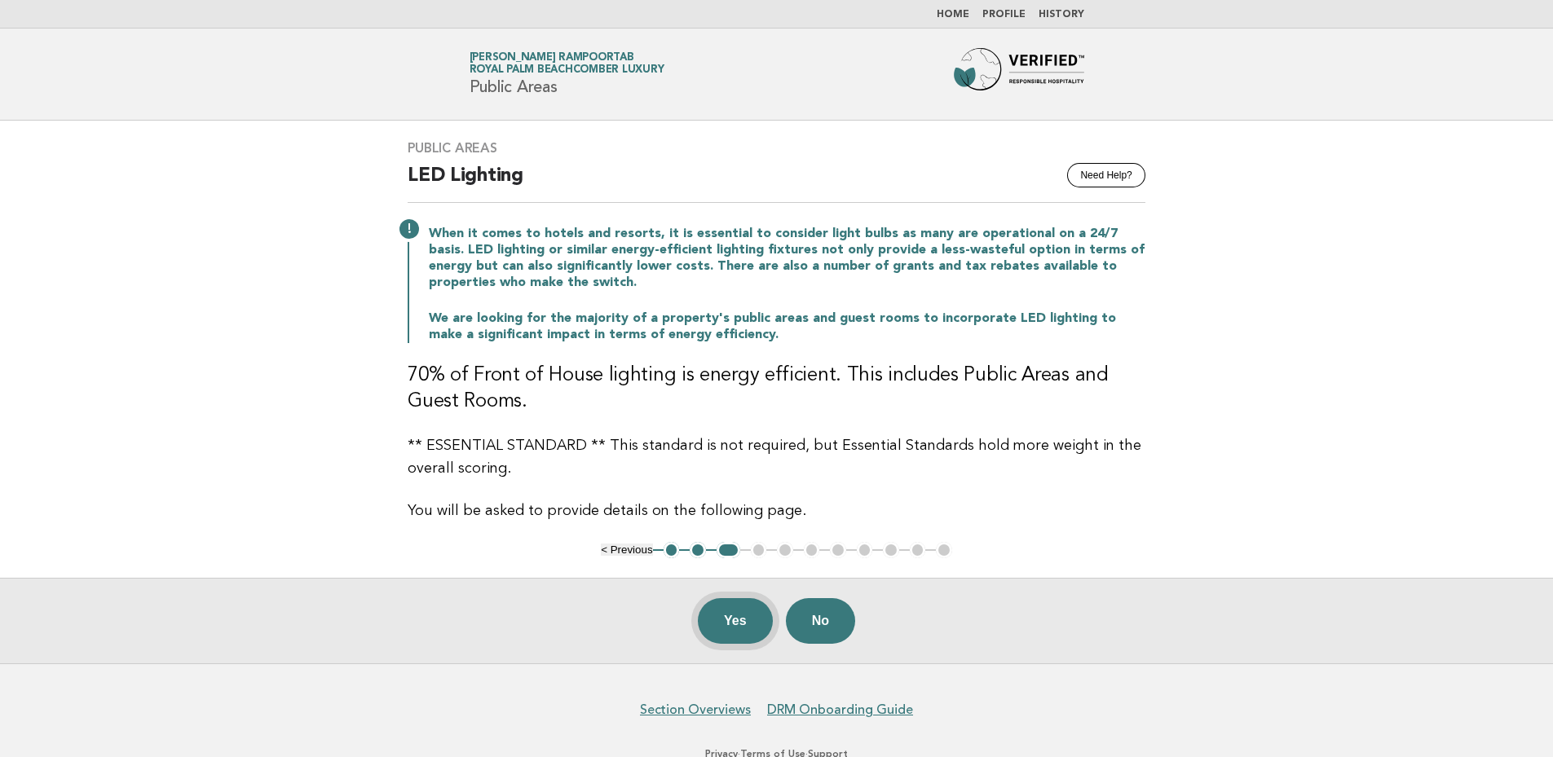
click at [736, 619] on button "Yes" at bounding box center [735, 621] width 75 height 46
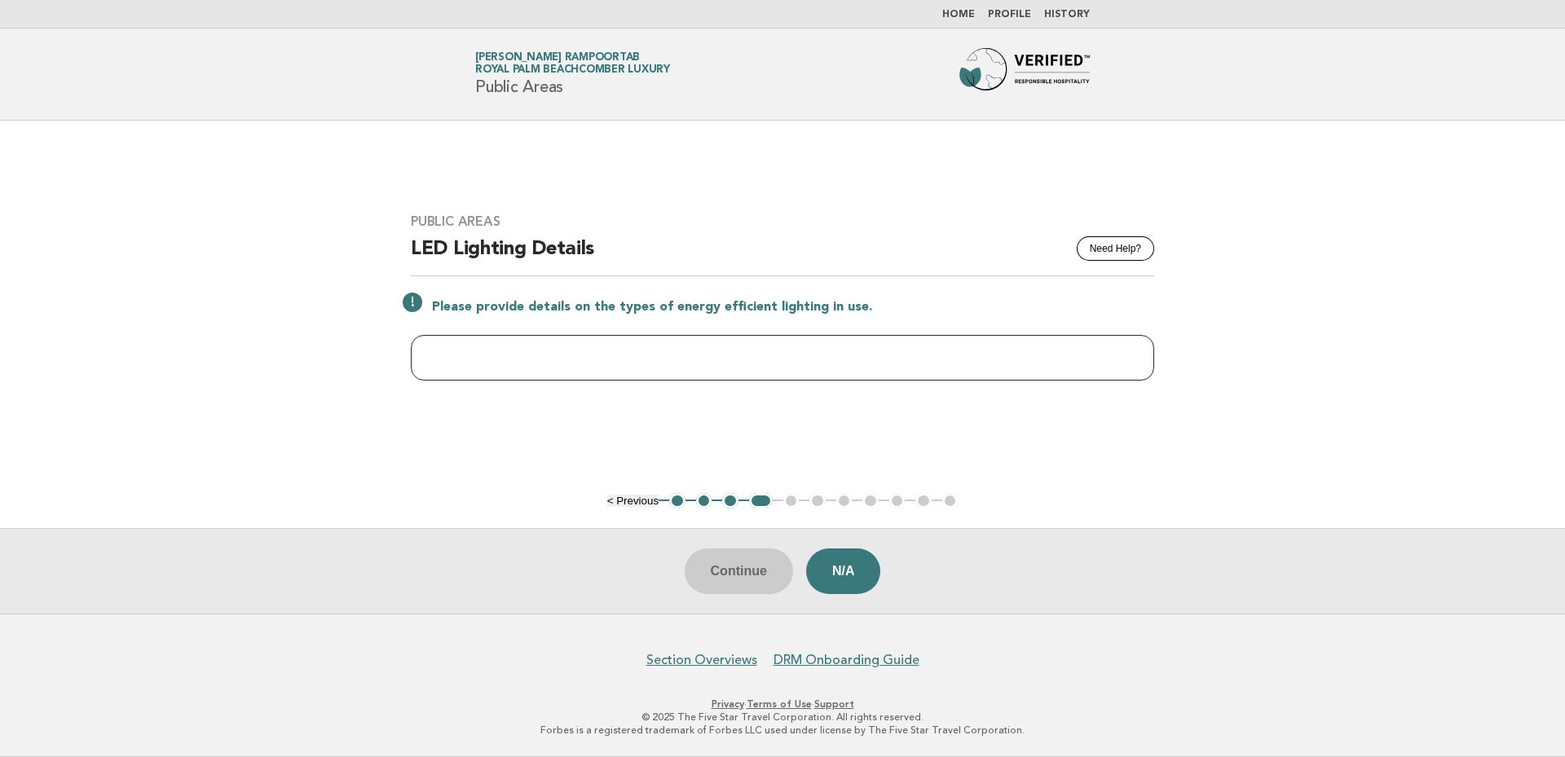
click at [695, 359] on input "text" at bounding box center [783, 358] width 744 height 46
click at [417, 304] on div "Please provide details on the types of energy efficient lighting in use." at bounding box center [783, 306] width 744 height 20
click at [585, 360] on input "text" at bounding box center [783, 358] width 744 height 46
click at [694, 346] on input "text" at bounding box center [783, 358] width 744 height 46
click at [494, 347] on input "text" at bounding box center [783, 358] width 744 height 46
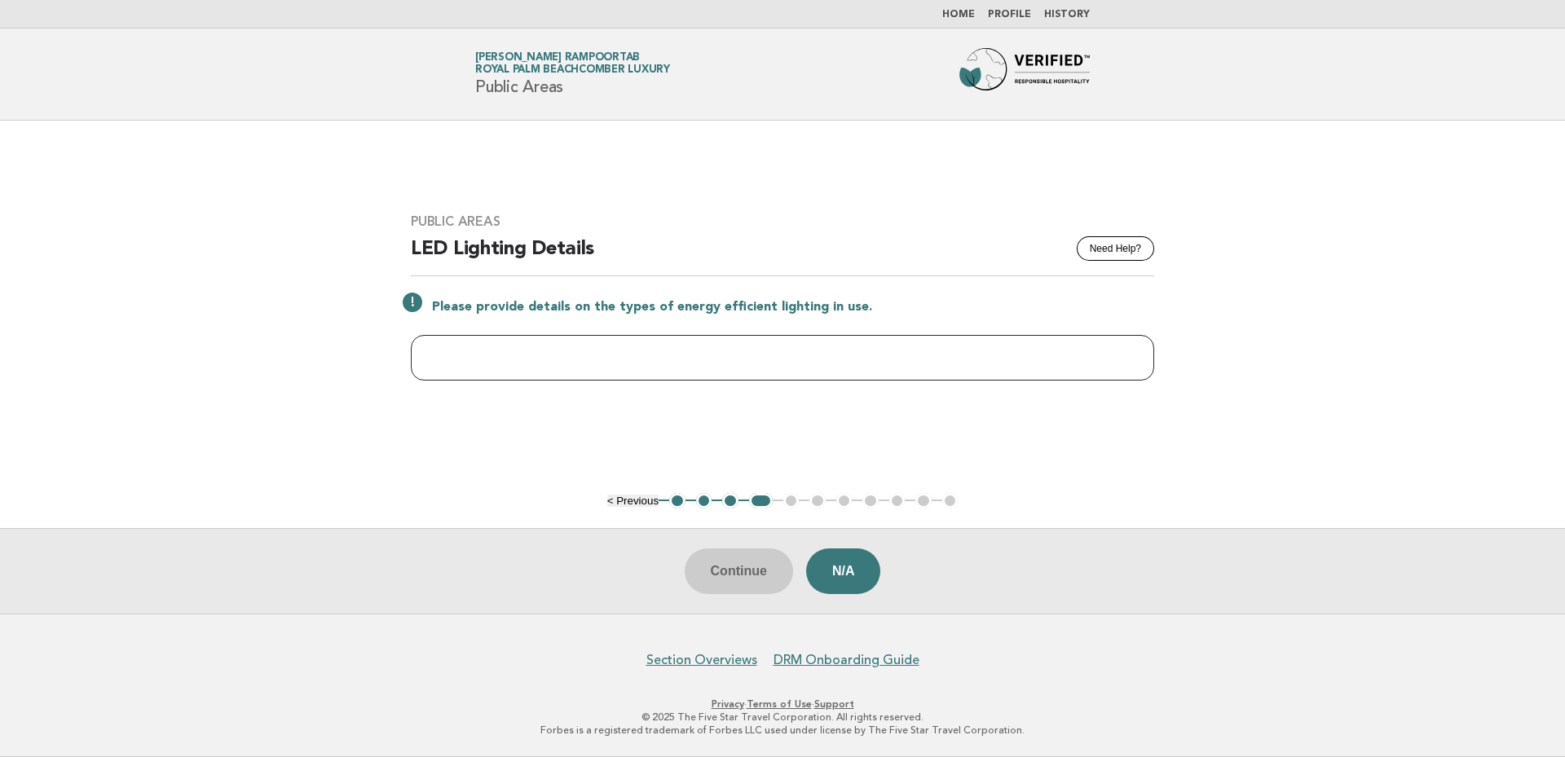
click at [466, 364] on input "text" at bounding box center [783, 358] width 744 height 46
drag, startPoint x: 868, startPoint y: 305, endPoint x: 431, endPoint y: 298, distance: 436.3
click at [431, 298] on div "Please provide details on the types of energy efficient lighting in use." at bounding box center [783, 306] width 744 height 20
copy p "Please provide details on the types of energy efficient lighting in use."
click at [727, 501] on button "3" at bounding box center [730, 501] width 16 height 16
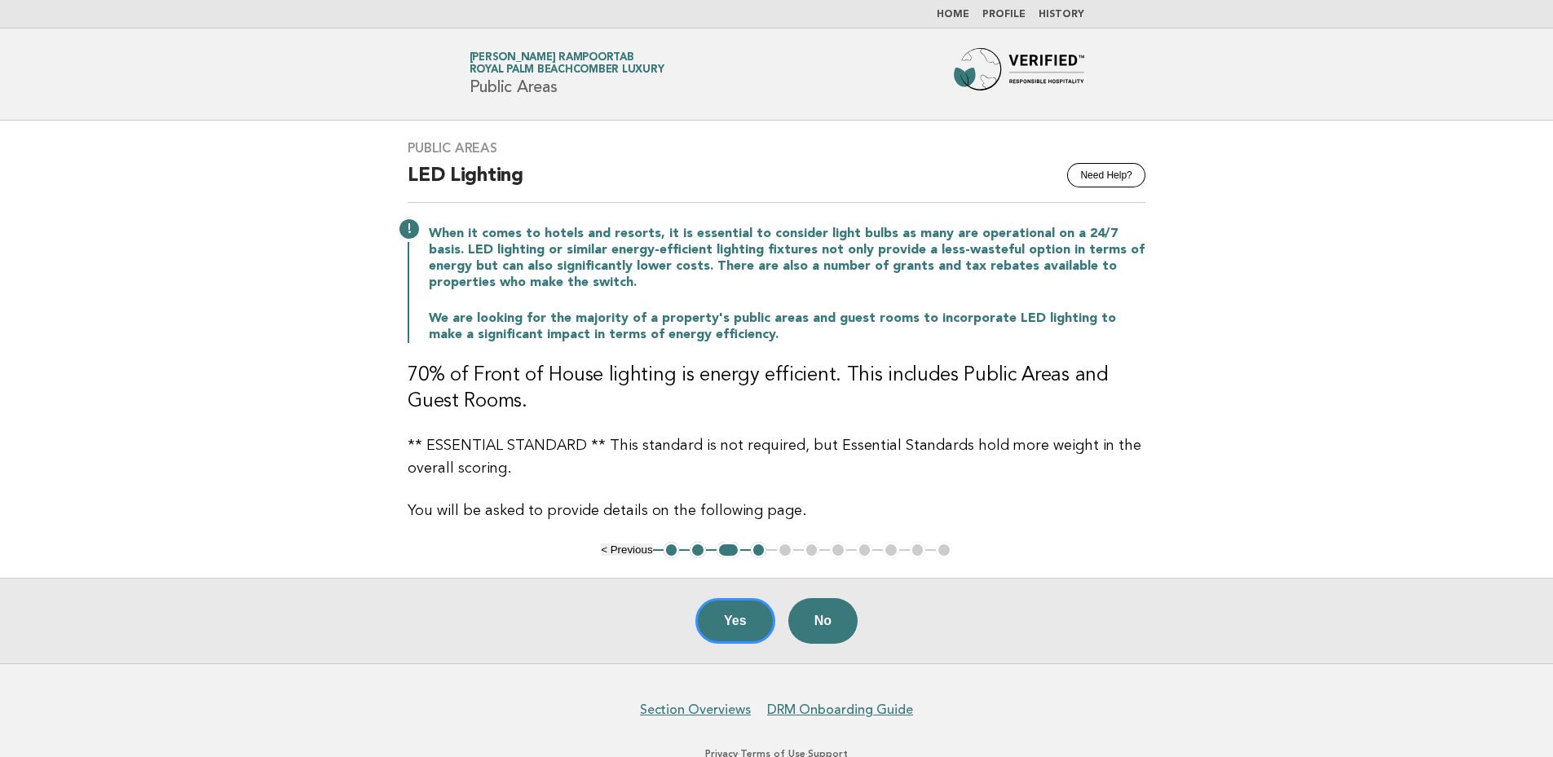
click at [757, 552] on button "4" at bounding box center [759, 550] width 16 height 16
